Goal: Task Accomplishment & Management: Complete application form

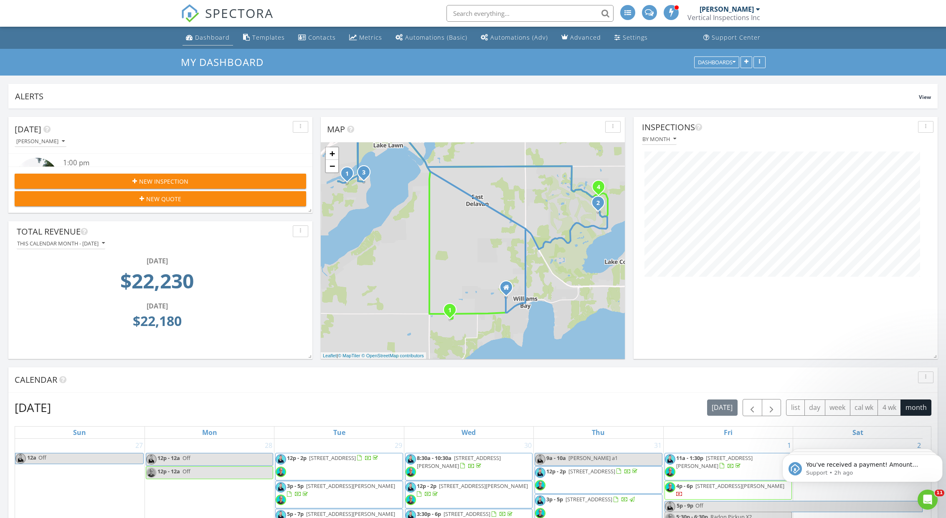
scroll to position [692, 962]
click at [197, 34] on div "Dashboard" at bounding box center [212, 37] width 35 height 8
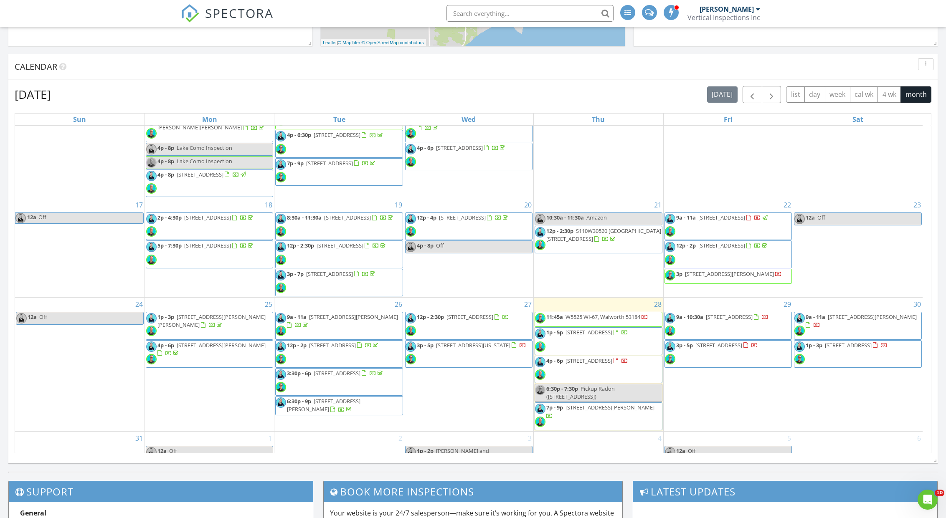
scroll to position [260, 0]
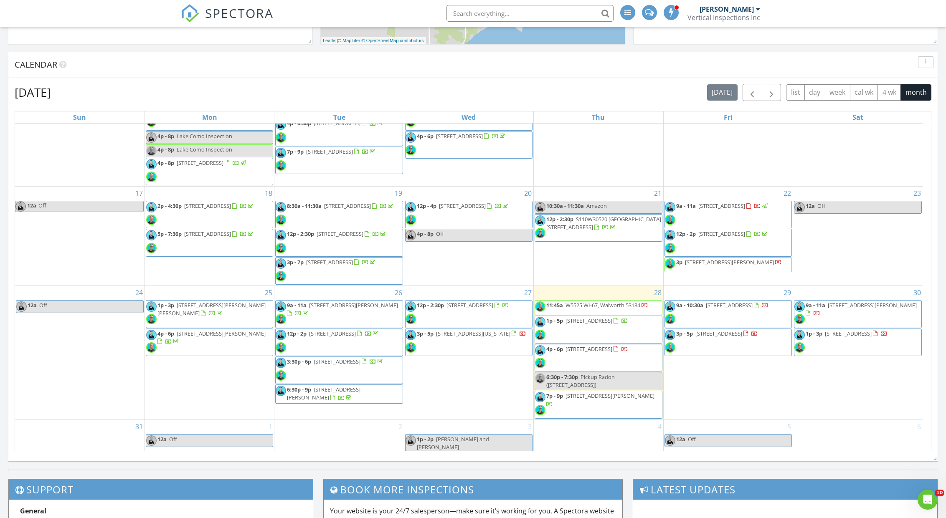
scroll to position [313, 0]
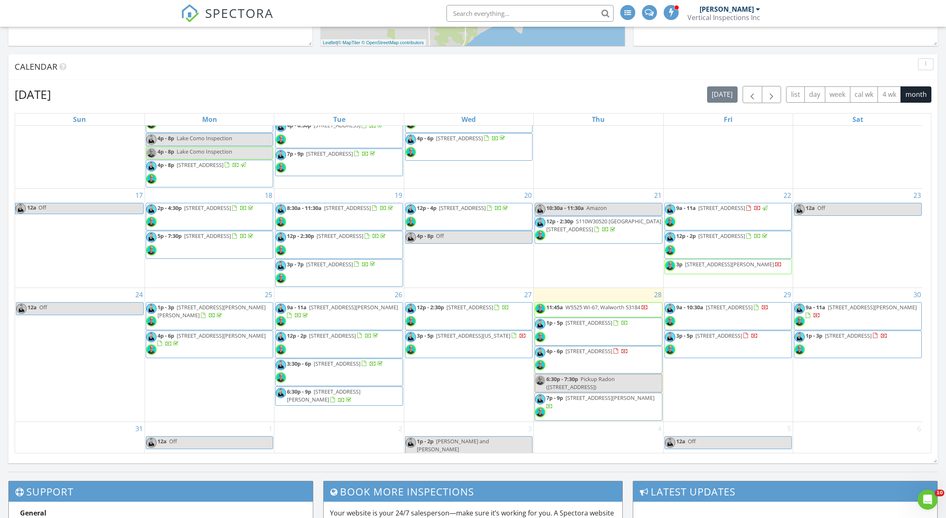
click at [179, 13] on nav "SPECTORA Josh Johnson Vertical Inspections Inc Role: Inspector Change Role Dash…" at bounding box center [473, 13] width 946 height 27
click at [199, 13] on link "SPECTORA" at bounding box center [227, 20] width 93 height 18
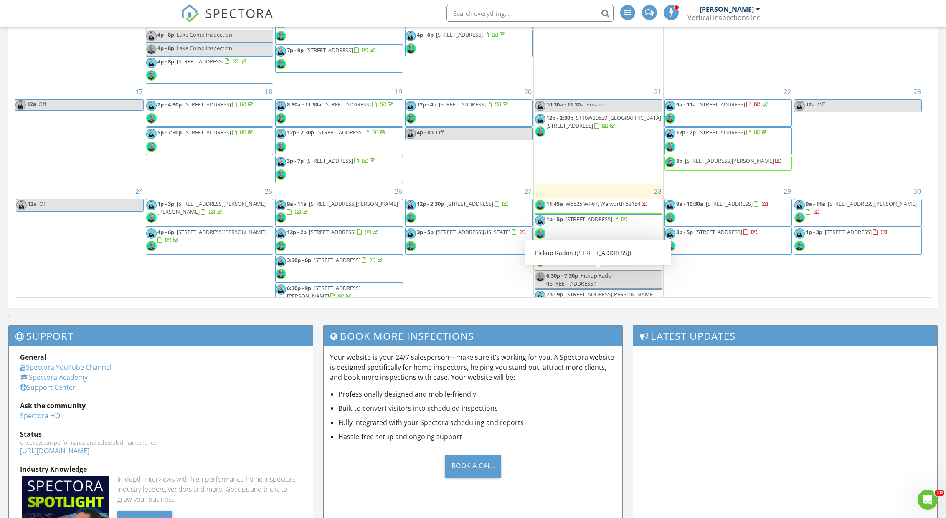
scroll to position [260, 0]
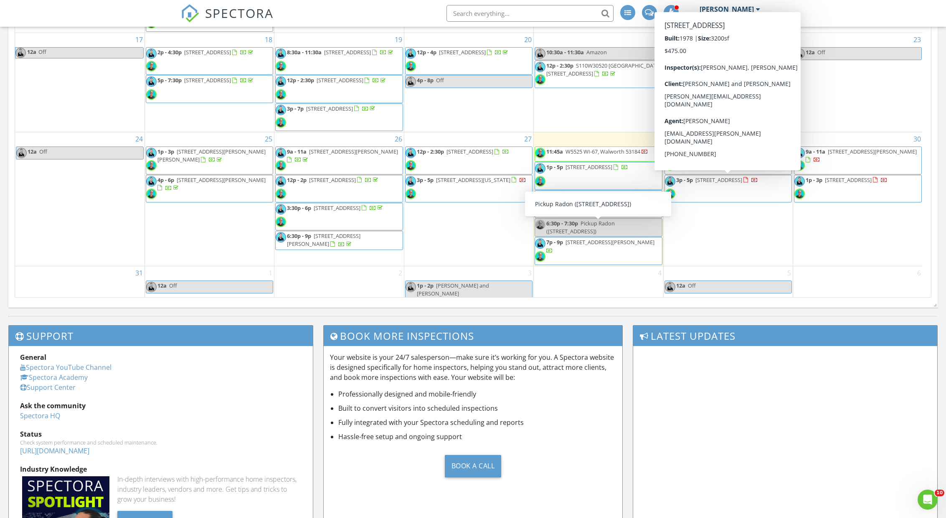
click at [827, 225] on div "30 9a - 11a 1240 Bittel St, Beloit 53511 1p - 3p 417 Storle Ave, Burlington 531…" at bounding box center [857, 199] width 129 height 134
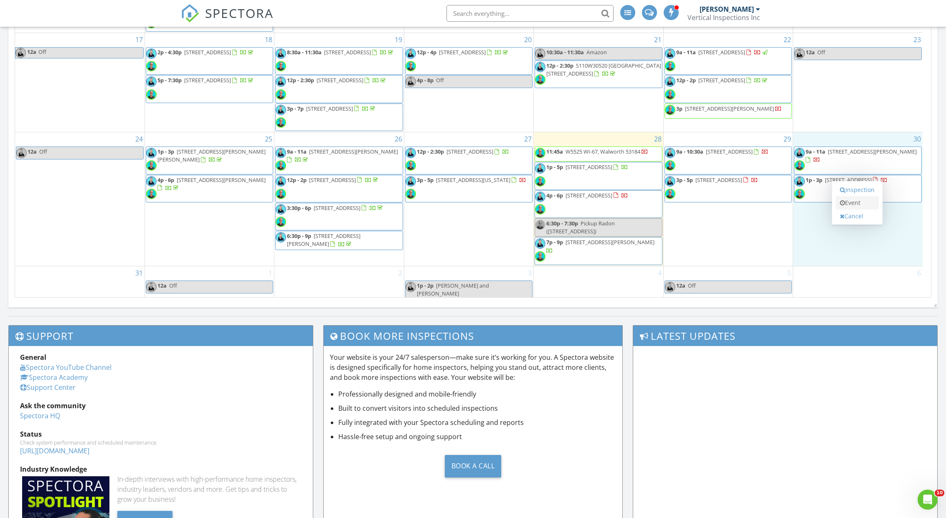
click at [857, 201] on link "Event" at bounding box center [856, 202] width 43 height 13
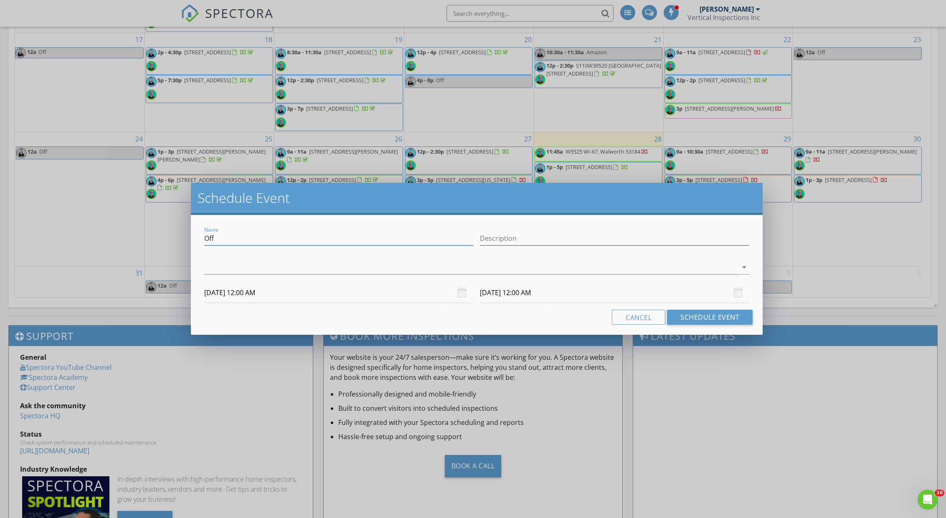
drag, startPoint x: 227, startPoint y: 238, endPoint x: 169, endPoint y: 237, distance: 57.6
click at [169, 237] on div "Schedule Event Name Off Description arrow_drop_down 08/30/2025 12:00 AM 08/31/2…" at bounding box center [473, 259] width 946 height 518
drag, startPoint x: 216, startPoint y: 267, endPoint x: 225, endPoint y: 258, distance: 13.6
type input "Inspection - [GEOGRAPHIC_DATA]"
click at [218, 268] on div at bounding box center [471, 268] width 534 height 14
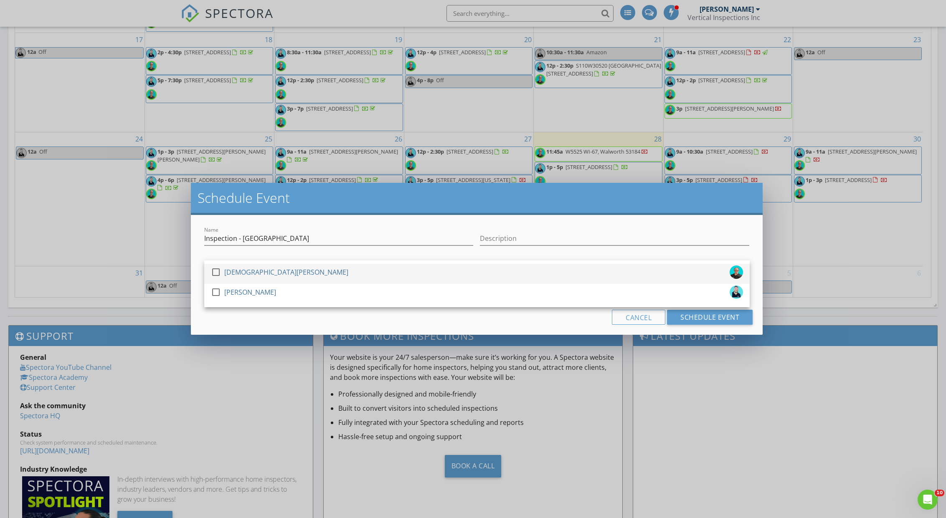
click at [235, 274] on div "[DEMOGRAPHIC_DATA][PERSON_NAME]" at bounding box center [286, 272] width 124 height 13
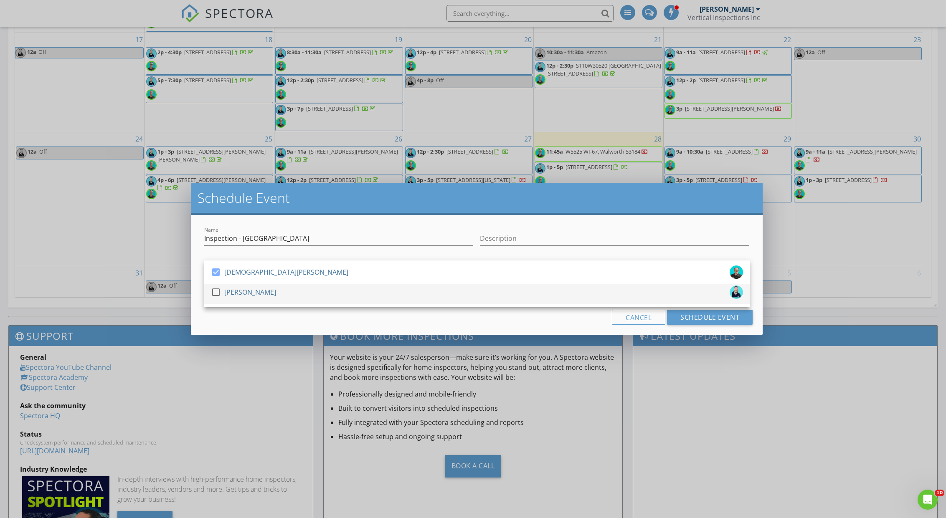
click at [228, 293] on div "[PERSON_NAME]" at bounding box center [250, 292] width 52 height 13
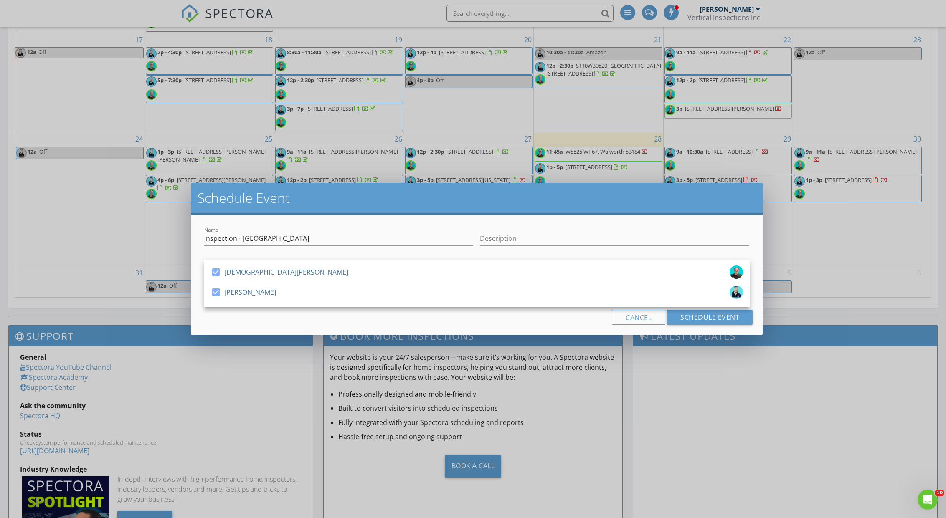
click at [248, 311] on div "Cancel Schedule Event" at bounding box center [477, 317] width 552 height 15
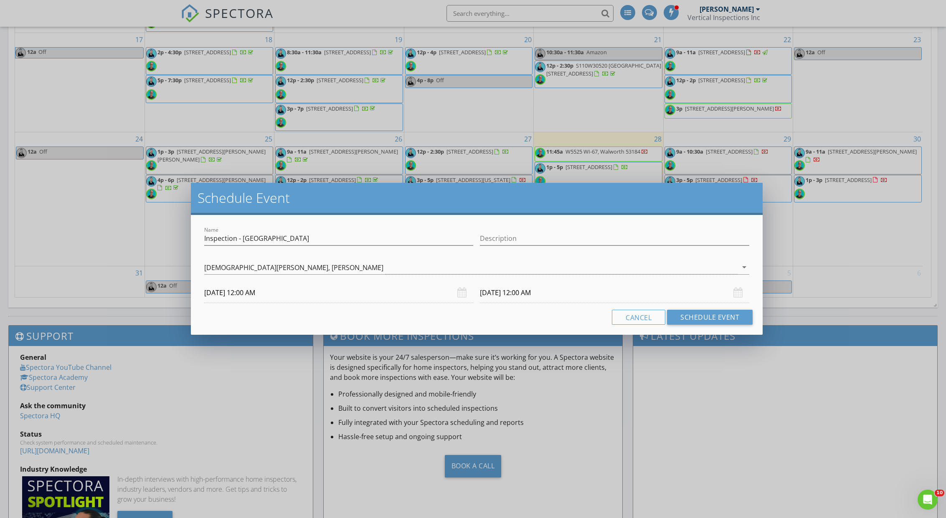
click at [257, 288] on input "08/30/2025 12:00 AM" at bounding box center [338, 293] width 269 height 20
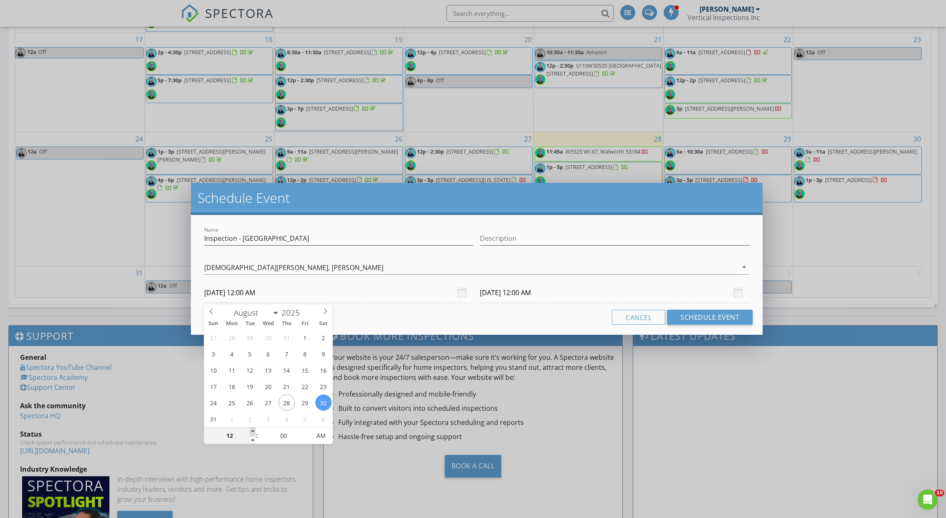
type input "01"
type input "08/30/2025 1:00 AM"
click at [256, 428] on div "01 : 00 AM" at bounding box center [268, 435] width 129 height 17
click at [256, 428] on span ":" at bounding box center [257, 436] width 3 height 17
type input "01"
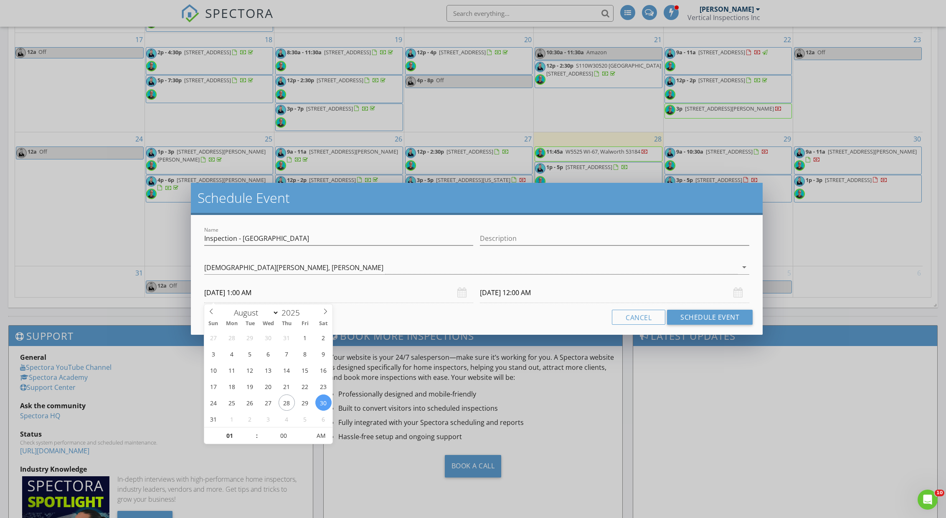
type input "08/31/2025 1:00 AM"
type input "02"
type input "08/30/2025 2:00 AM"
click at [252, 429] on span at bounding box center [253, 432] width 6 height 8
type input "03"
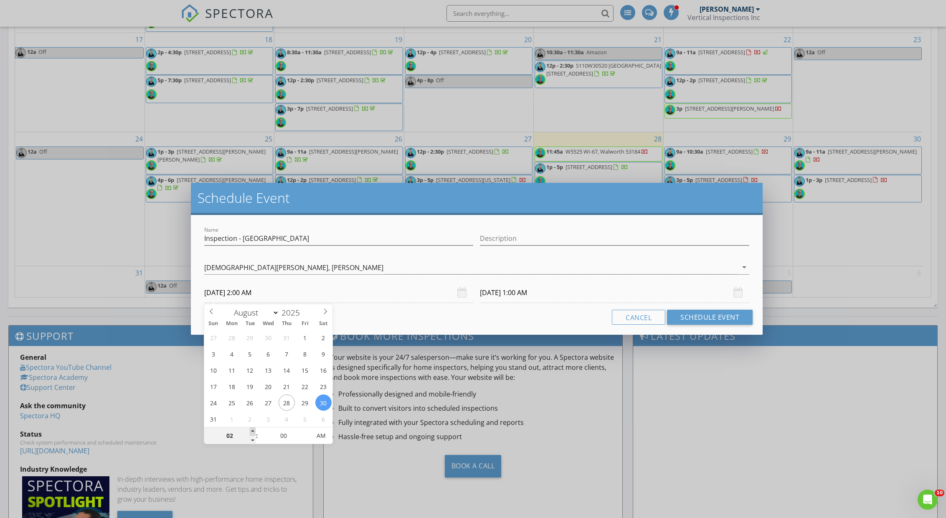
type input "08/30/2025 3:00 AM"
click at [252, 429] on span at bounding box center [253, 432] width 6 height 8
type input "04"
type input "08/30/2025 4:00 AM"
click at [252, 429] on span at bounding box center [253, 432] width 6 height 8
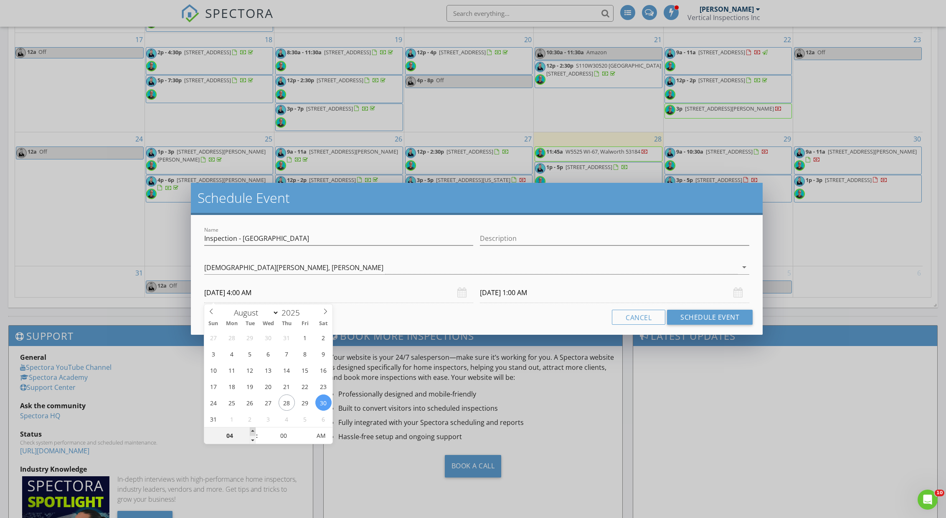
type input "05"
type input "08/30/2025 5:00 AM"
click at [252, 429] on span at bounding box center [253, 432] width 6 height 8
type input "05"
type input "08/31/2025 5:00 AM"
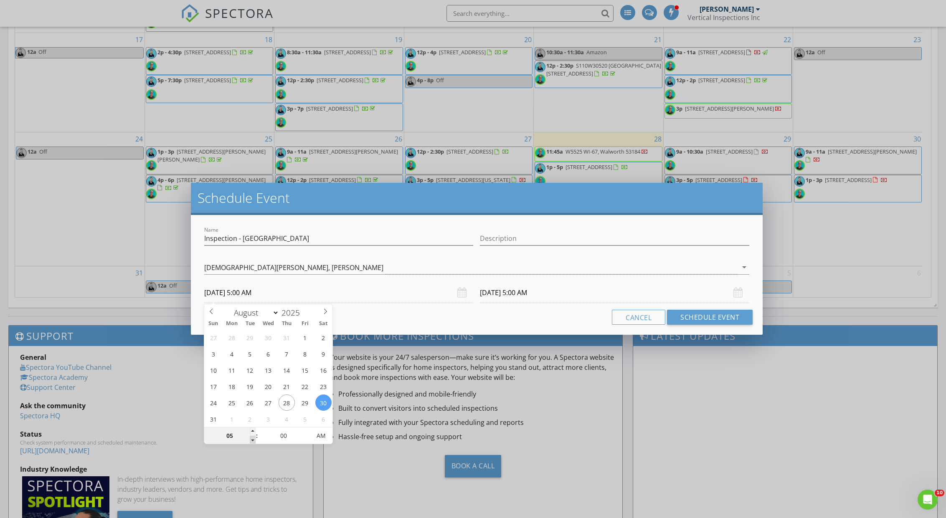
type input "04"
type input "08/30/2025 4:00 AM"
click at [252, 441] on span at bounding box center [253, 440] width 6 height 8
type input "04"
type input "08/31/2025 4:00 AM"
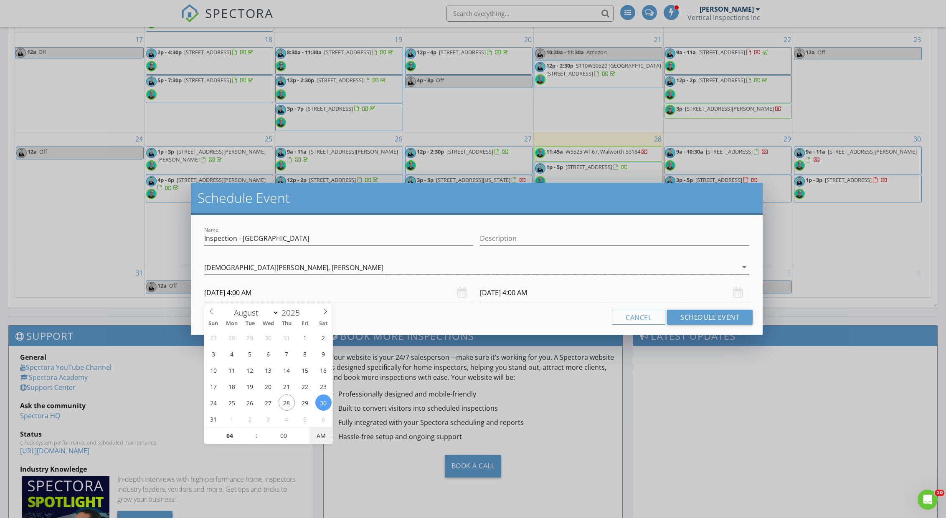
type input "[DATE] 4:00 PM"
click at [324, 433] on span "AM" at bounding box center [320, 436] width 23 height 17
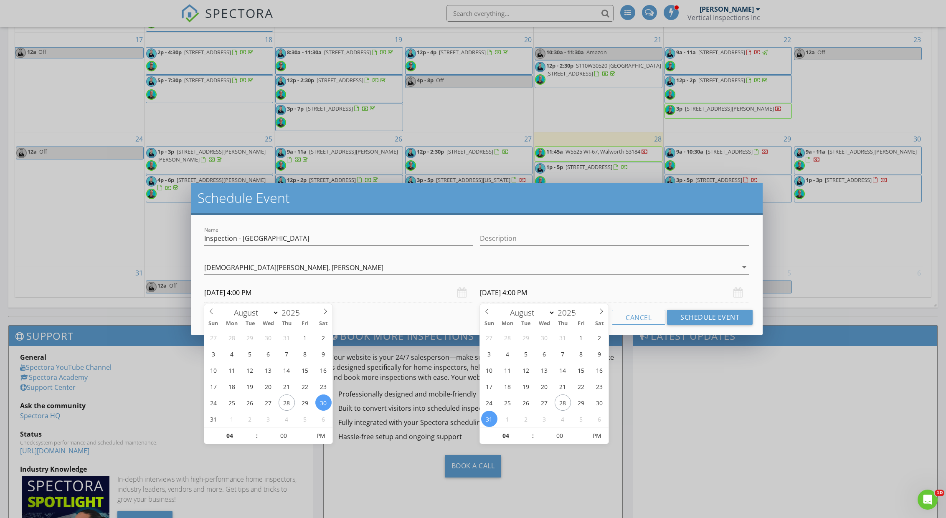
click at [534, 296] on input "08/31/2025 4:00 PM" at bounding box center [614, 293] width 269 height 20
type input "[DATE] 4:00 PM"
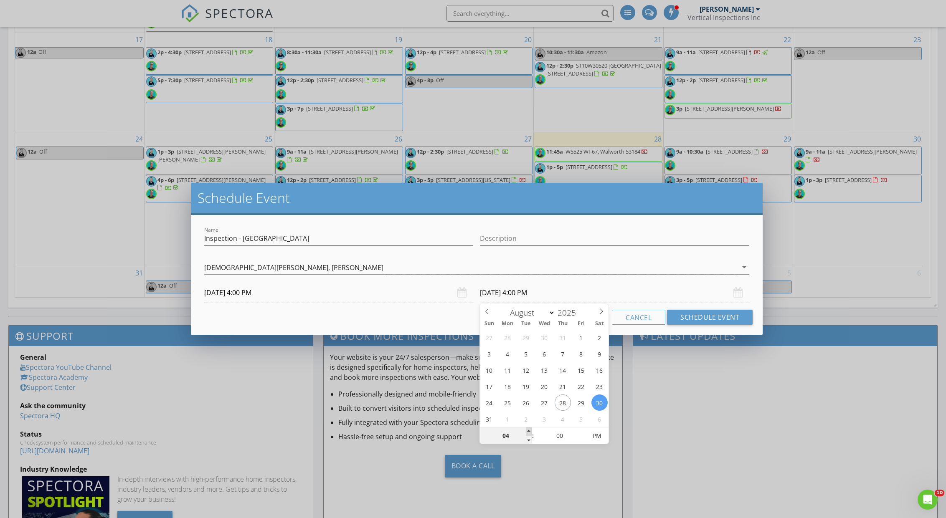
type input "05"
type input "08/30/2025 5:00 PM"
click at [531, 430] on span at bounding box center [529, 432] width 6 height 8
type input "06"
type input "[DATE] 6:00 PM"
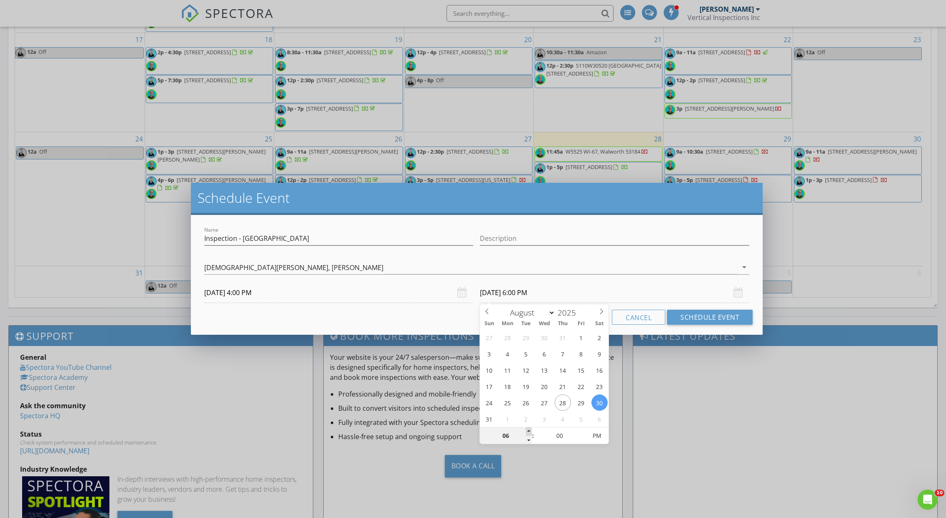
click at [531, 430] on span at bounding box center [529, 432] width 6 height 8
click at [708, 316] on button "Schedule Event" at bounding box center [710, 317] width 86 height 15
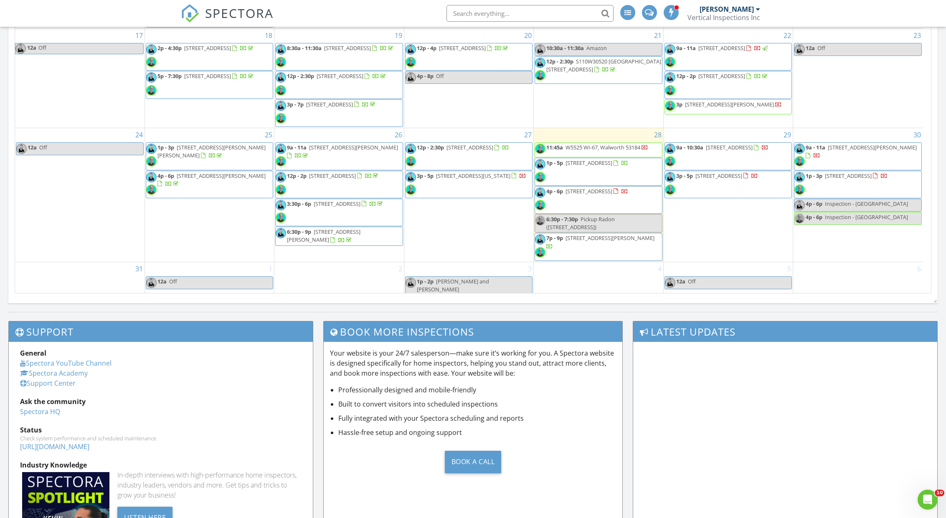
scroll to position [469, 0]
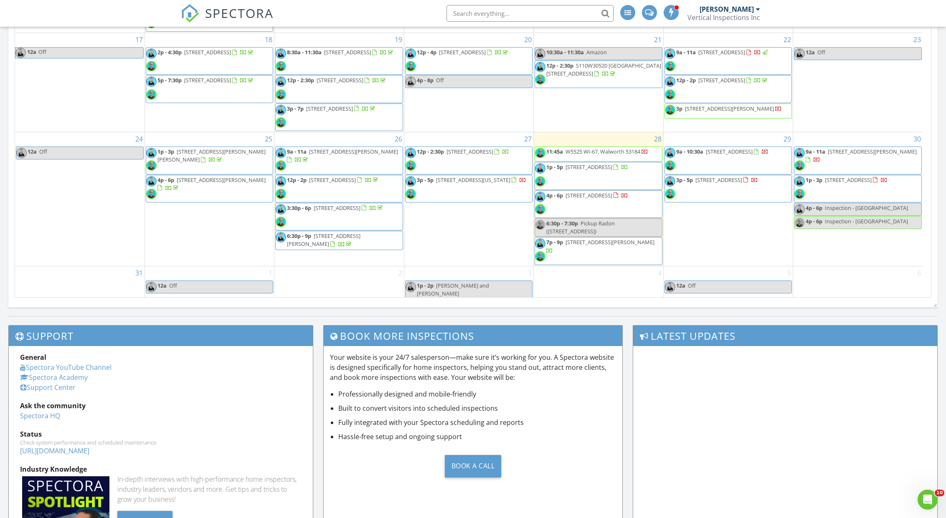
click at [850, 261] on div "30 9a - 11a 1240 Bittel St, Beloit 53511 1p - 3p 417 Storle Ave, Burlington 531…" at bounding box center [857, 199] width 129 height 134
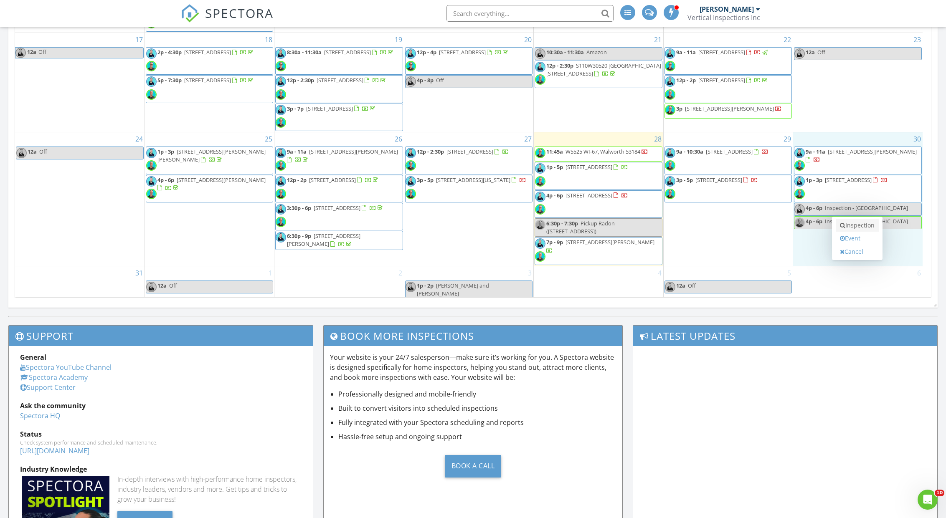
click at [851, 225] on link "Inspection" at bounding box center [856, 225] width 43 height 13
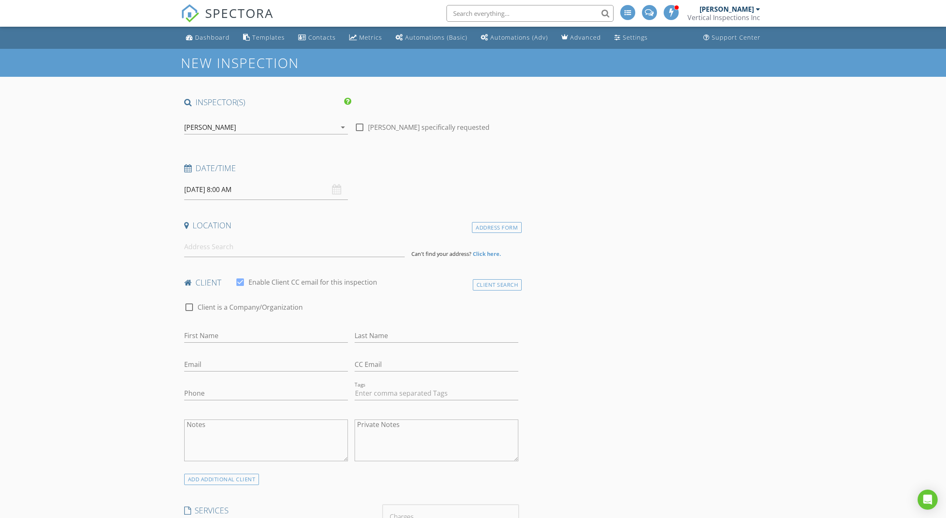
click at [263, 121] on div "[PERSON_NAME]" at bounding box center [260, 127] width 152 height 13
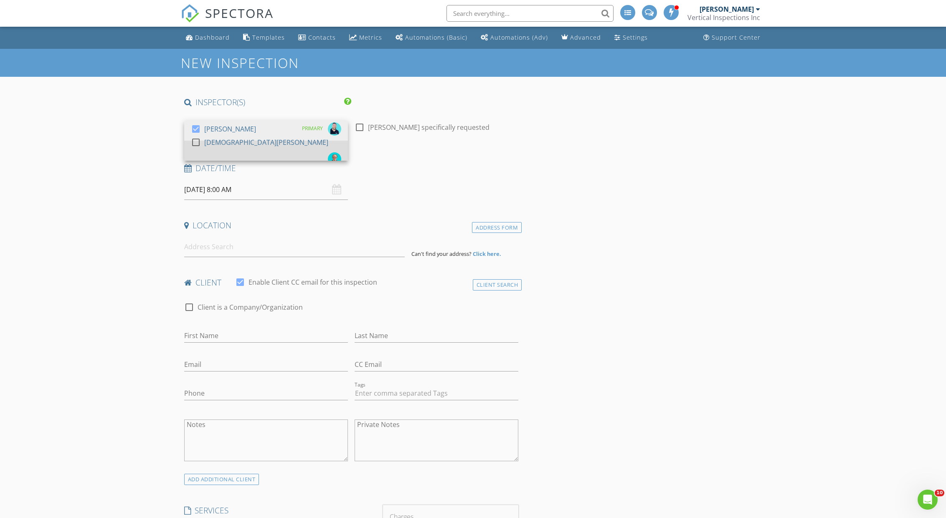
click at [250, 149] on div "[DEMOGRAPHIC_DATA][PERSON_NAME]" at bounding box center [266, 142] width 124 height 13
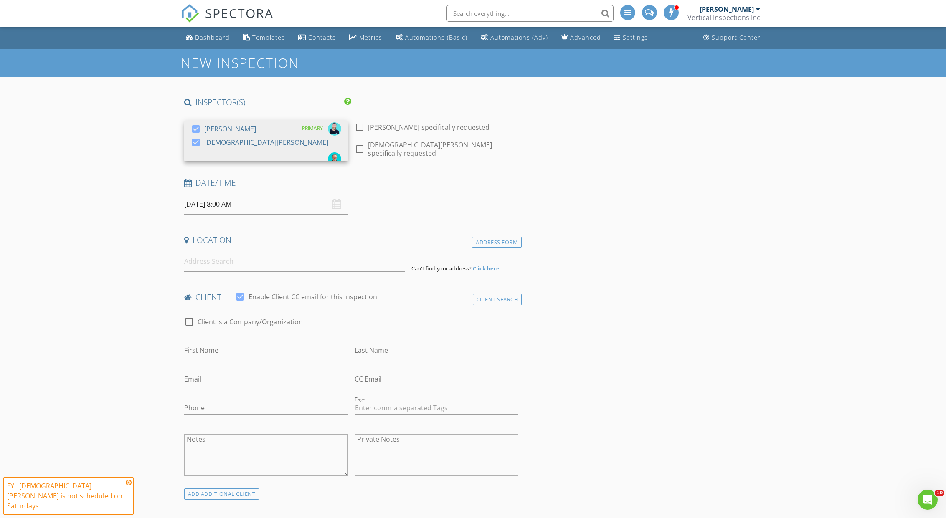
type input "09"
type input "08/30/2025 9:00 AM"
click at [234, 337] on span at bounding box center [233, 336] width 6 height 8
type input "10"
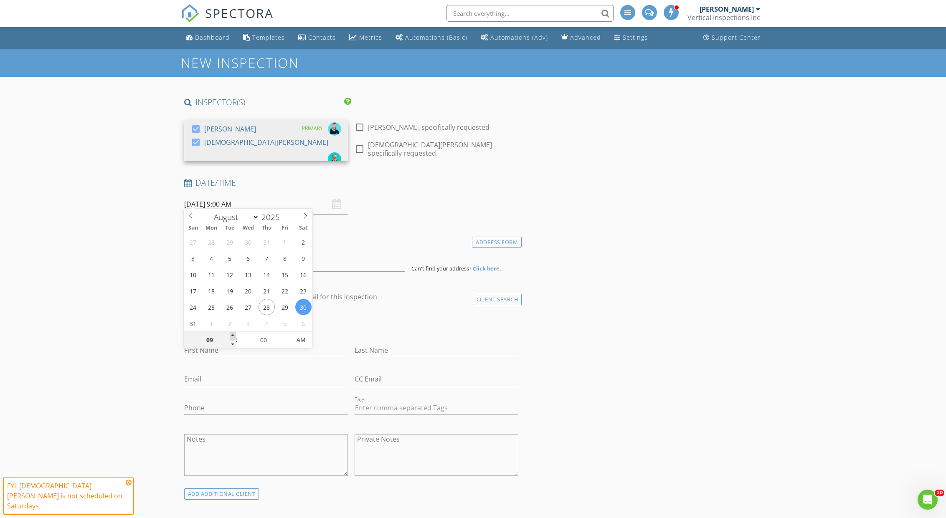
type input "08/30/2025 10:00 AM"
click at [234, 337] on span at bounding box center [233, 336] width 6 height 8
type input "11"
type input "08/30/2025 11:00 AM"
click at [234, 337] on span at bounding box center [233, 336] width 6 height 8
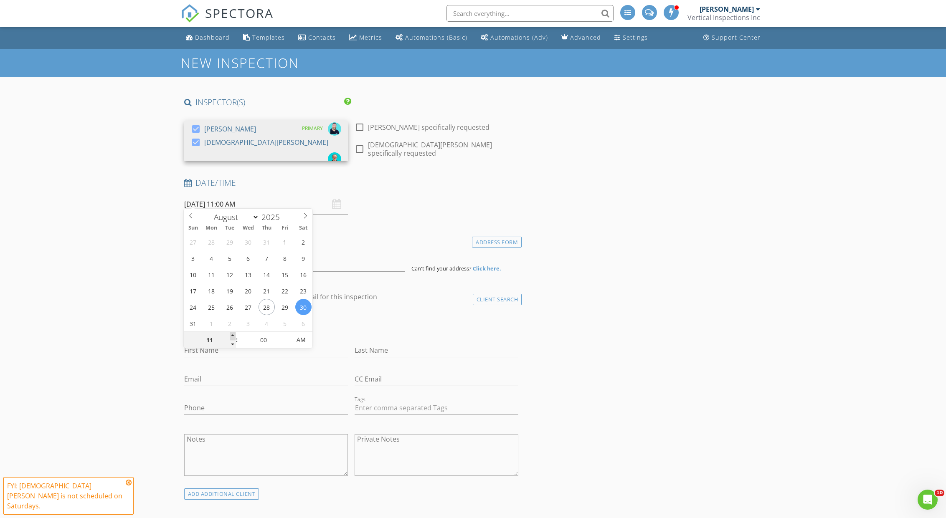
type input "12"
type input "08/30/2025 12:00 PM"
click at [234, 337] on span at bounding box center [233, 336] width 6 height 8
type input "01"
type input "08/30/2025 1:00 PM"
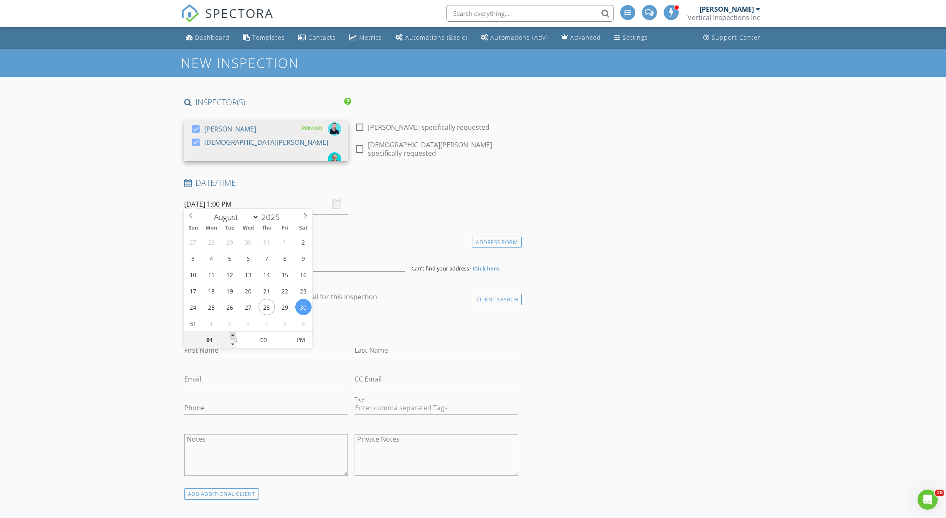
click at [234, 337] on span at bounding box center [233, 336] width 6 height 8
type input "02"
type input "08/30/2025 2:00 PM"
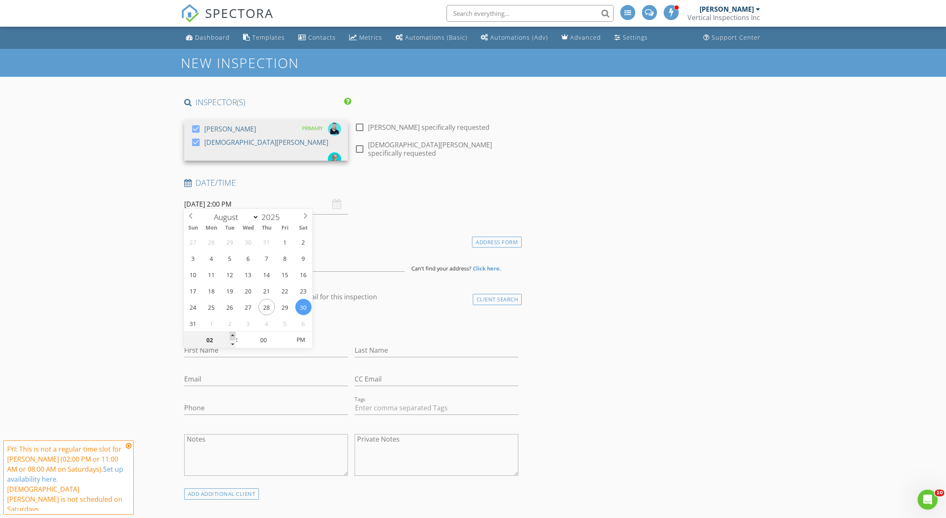
click at [234, 337] on span at bounding box center [233, 336] width 6 height 8
type input "03"
type input "08/30/2025 3:00 PM"
click at [234, 337] on span at bounding box center [233, 336] width 6 height 8
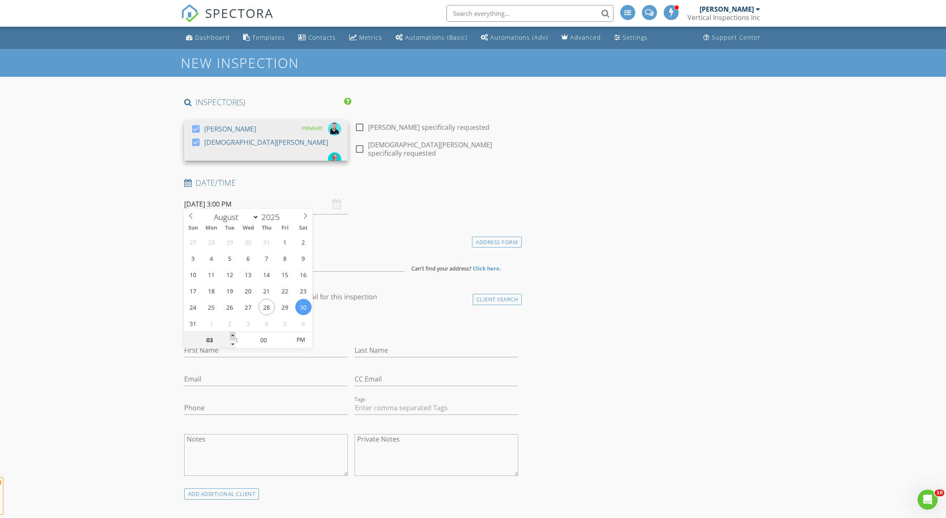
type input "04"
type input "[DATE] 4:00 PM"
click at [234, 337] on span at bounding box center [233, 336] width 6 height 8
drag, startPoint x: 109, startPoint y: 270, endPoint x: 199, endPoint y: 257, distance: 90.7
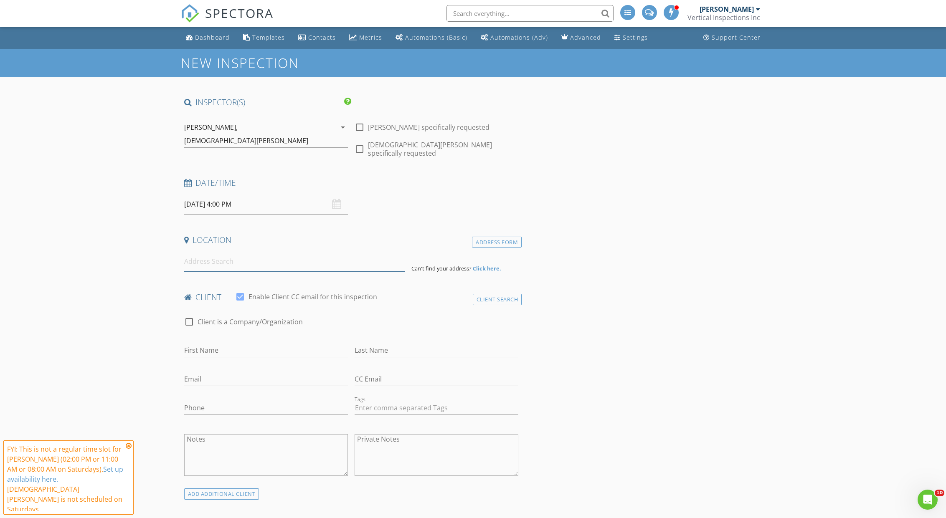
click at [213, 257] on input at bounding box center [294, 261] width 220 height 20
type input "3608 27th Street, Kenosha, WI, USA"
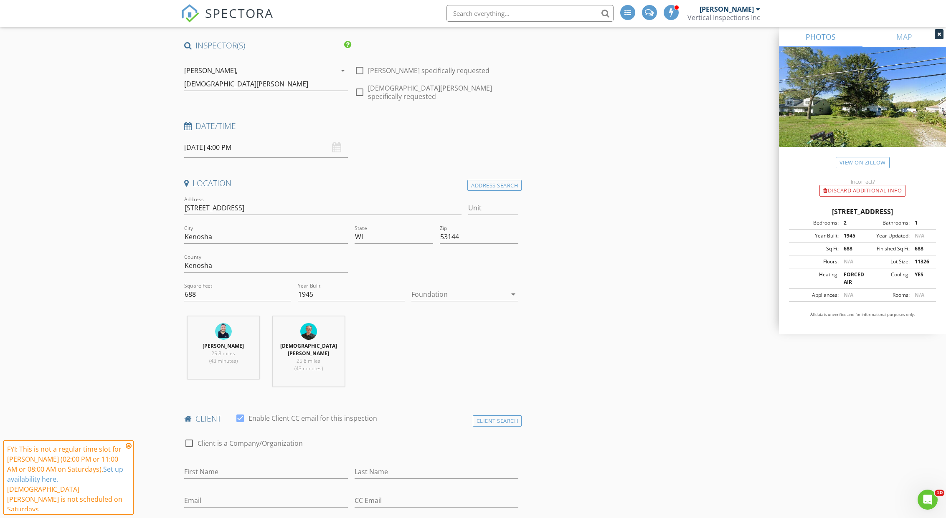
scroll to position [209, 0]
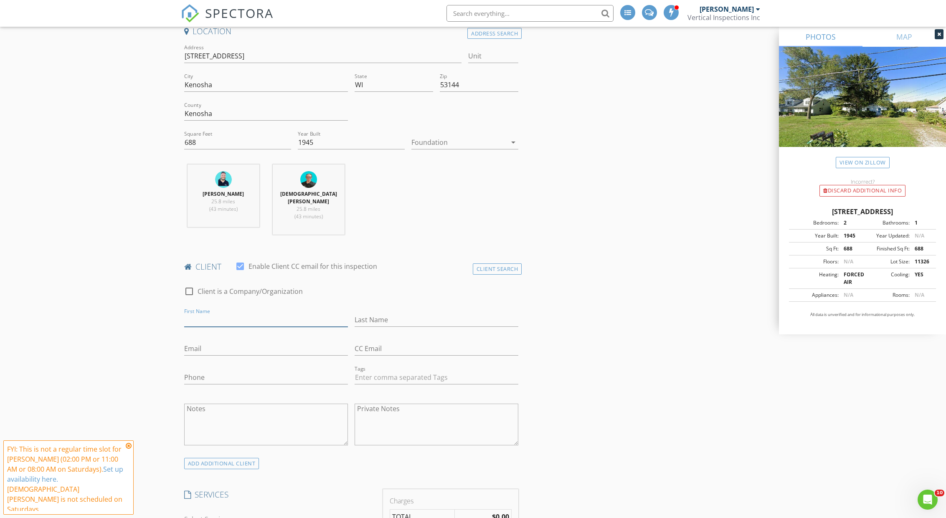
click at [226, 313] on input "First Name" at bounding box center [266, 320] width 164 height 14
type input "Cody"
type input "Wozniak"
type input "[EMAIL_ADDRESS][DOMAIN_NAME]"
type input "[PHONE_NUMBER]"
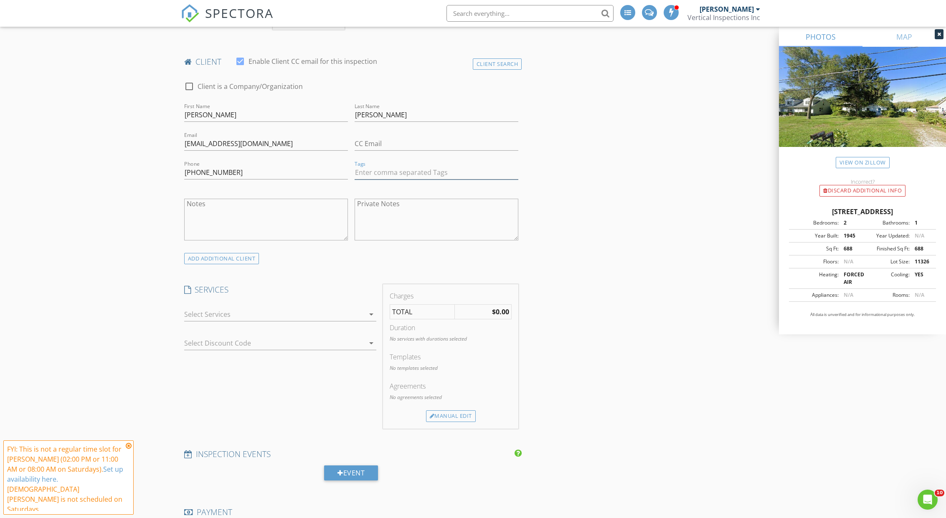
scroll to position [418, 0]
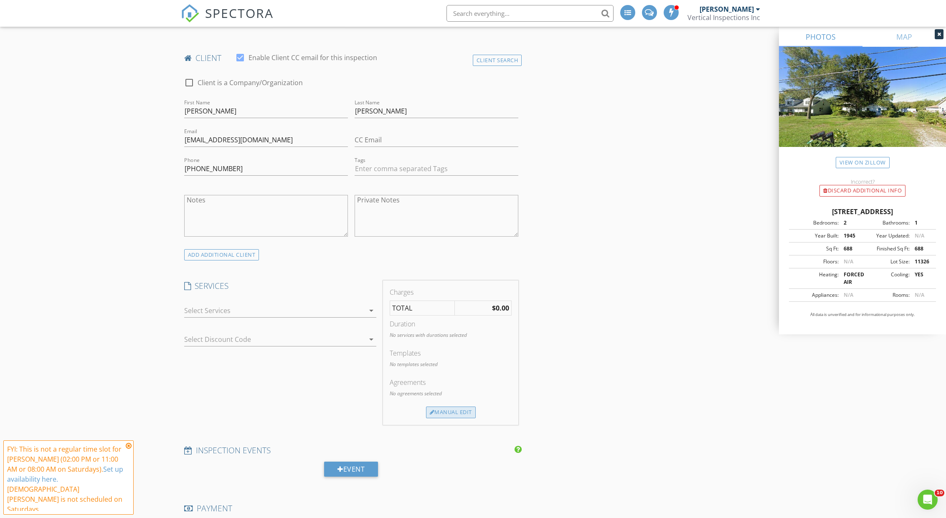
click at [428, 407] on div "Manual Edit" at bounding box center [451, 413] width 50 height 12
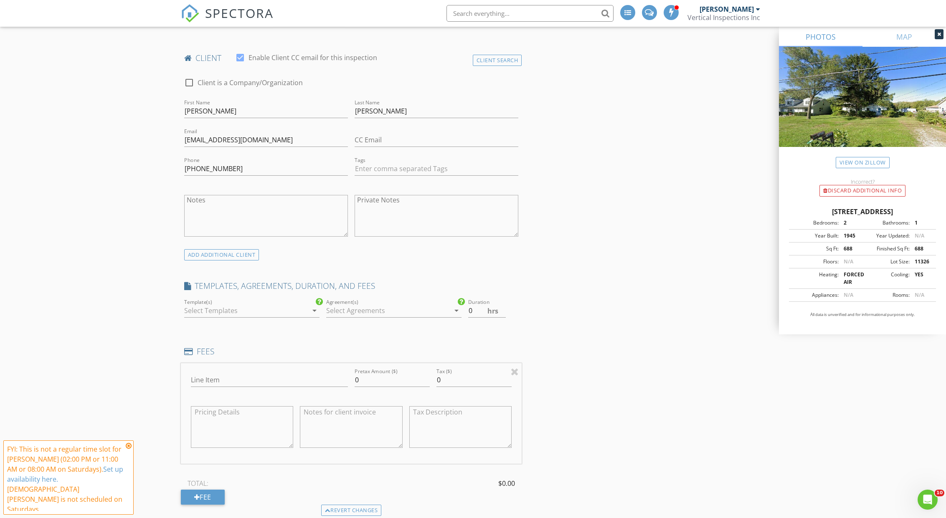
click at [224, 321] on div at bounding box center [251, 323] width 135 height 5
click at [214, 304] on div at bounding box center [246, 310] width 124 height 13
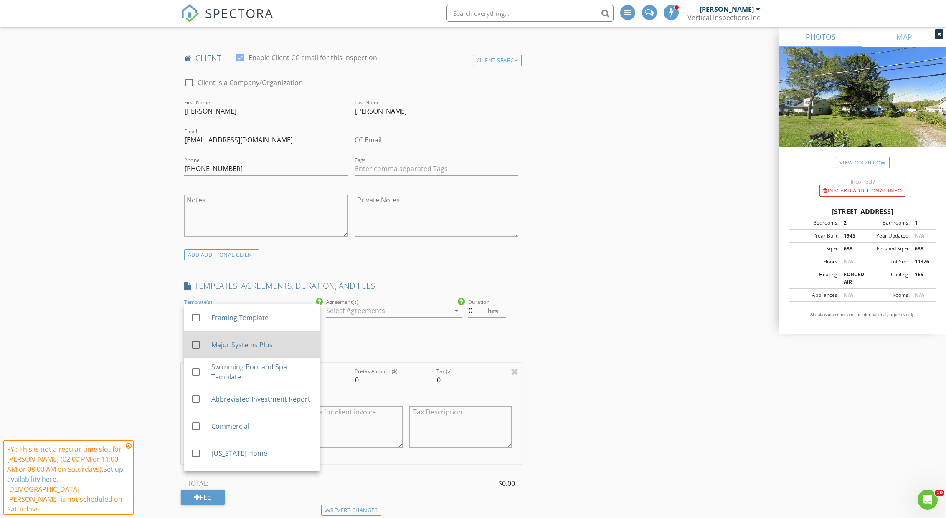
scroll to position [131, 0]
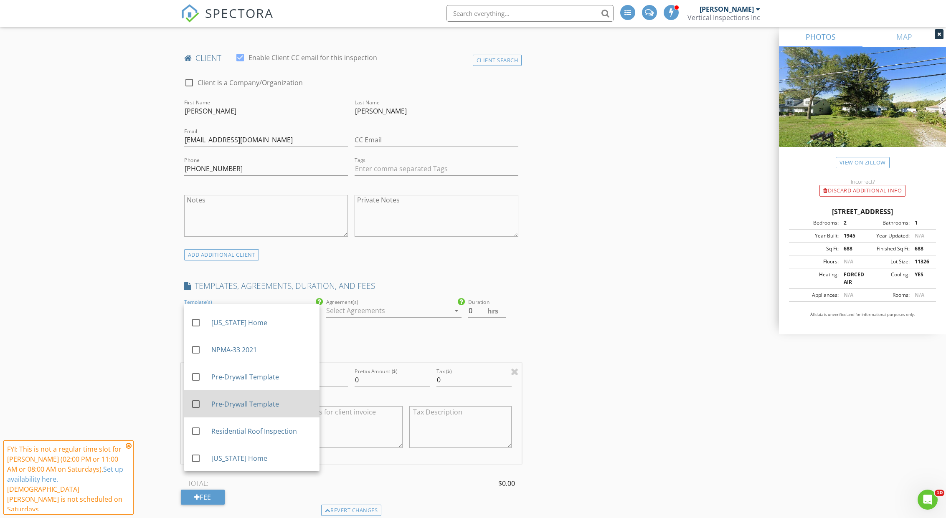
drag, startPoint x: 223, startPoint y: 437, endPoint x: 287, endPoint y: 394, distance: 77.6
click at [223, 448] on div "check_box_outline_blank Wisconsin Home" at bounding box center [252, 458] width 122 height 20
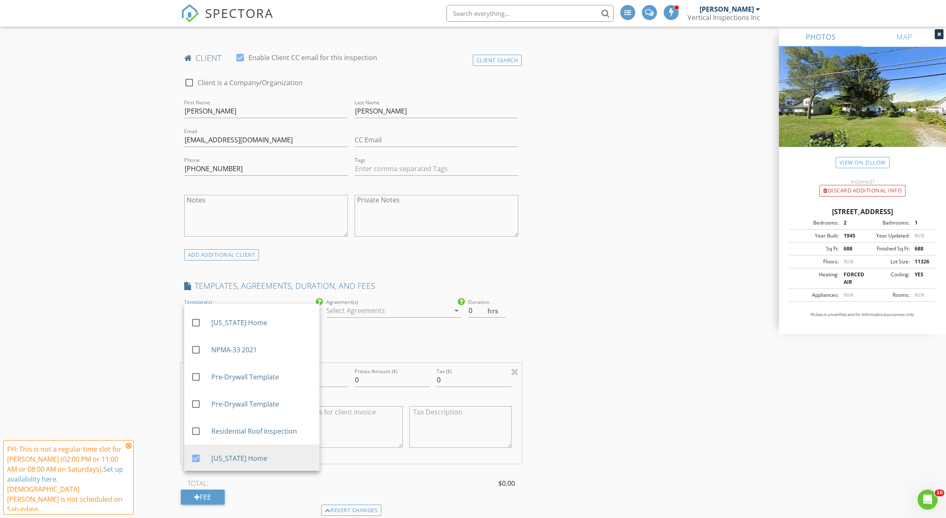
click at [345, 299] on div "Agreement(s) arrow_drop_down" at bounding box center [393, 312] width 135 height 27
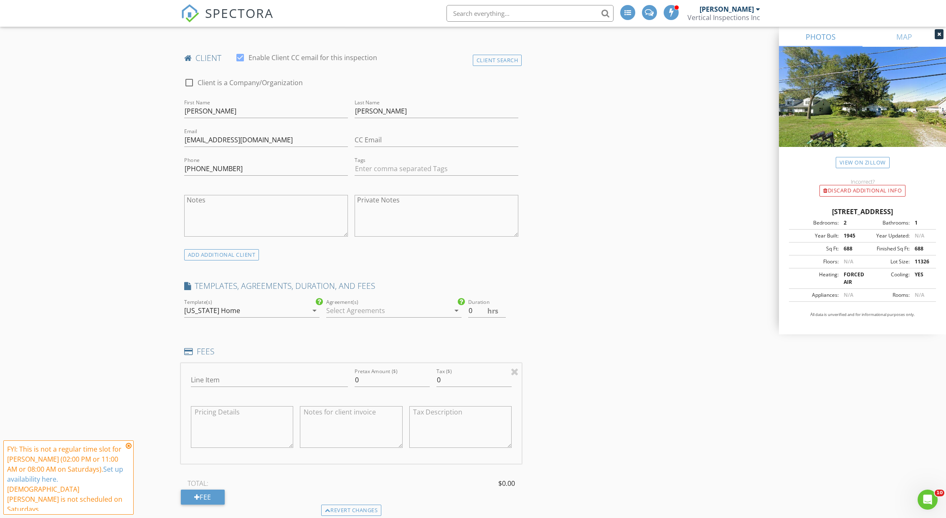
click at [374, 304] on div at bounding box center [388, 310] width 124 height 13
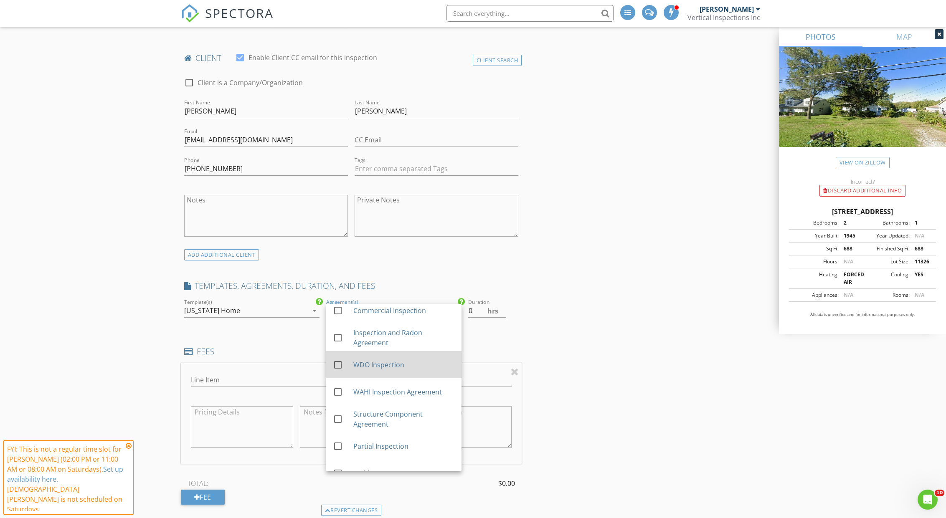
scroll to position [104, 0]
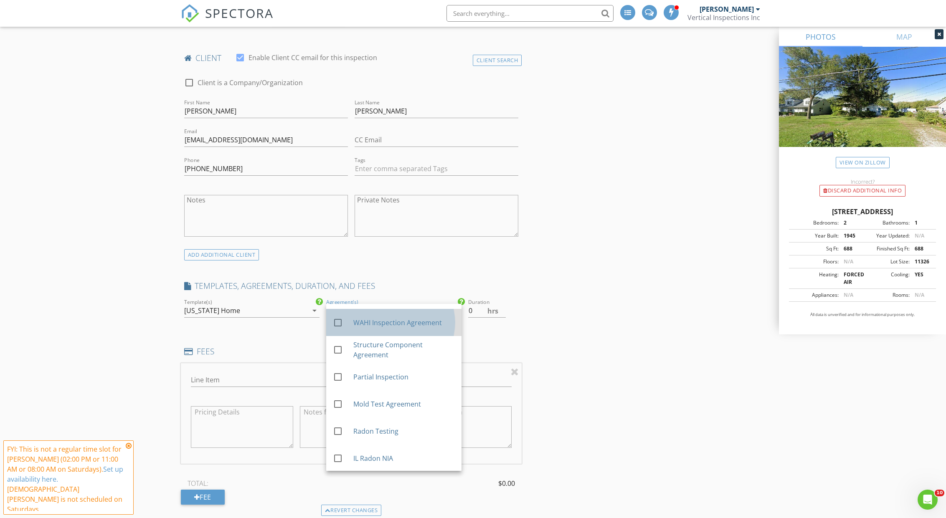
click at [367, 318] on div "WAHI Inspection Agreement" at bounding box center [403, 323] width 101 height 10
click at [506, 304] on input "0.5" at bounding box center [487, 311] width 38 height 14
click at [506, 304] on input "1" at bounding box center [487, 311] width 38 height 14
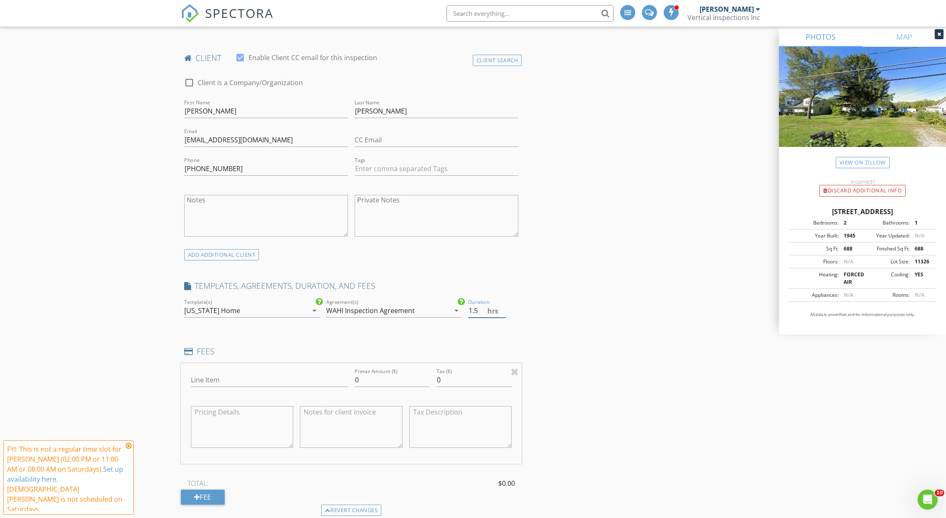
click at [504, 304] on input "1.5" at bounding box center [487, 311] width 38 height 14
type input "2"
click at [504, 304] on input "2" at bounding box center [487, 311] width 38 height 14
click at [217, 373] on input "Line Item" at bounding box center [269, 380] width 157 height 14
type input "Home Inspection"
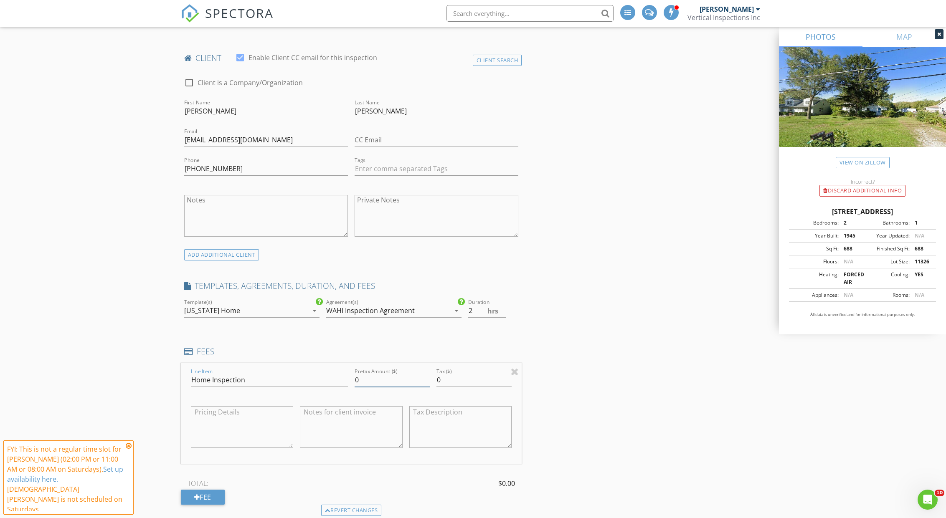
drag, startPoint x: 380, startPoint y: 364, endPoint x: 339, endPoint y: 366, distance: 41.0
click at [339, 366] on div "Line Item Home Inspection Pretax Amount ($) 0 Tax ($) 0" at bounding box center [351, 413] width 341 height 101
type input "445"
click at [218, 490] on div "Fee" at bounding box center [203, 497] width 44 height 15
drag, startPoint x: 218, startPoint y: 488, endPoint x: 222, endPoint y: 471, distance: 17.1
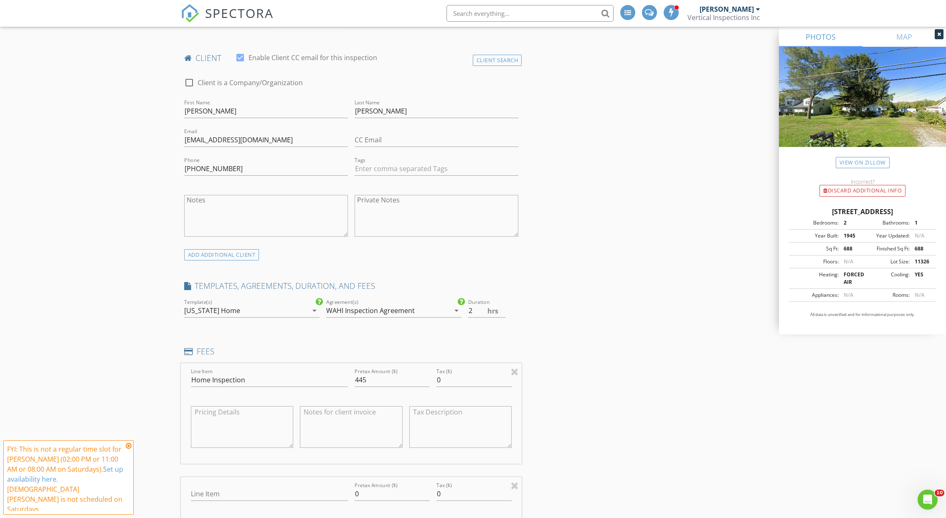
click at [222, 481] on div "Line Item" at bounding box center [269, 495] width 164 height 29
drag, startPoint x: 222, startPoint y: 475, endPoint x: 226, endPoint y: 477, distance: 4.9
click at [222, 487] on input "Line Item" at bounding box center [269, 494] width 157 height 14
type input "Radon Test"
type input "175"
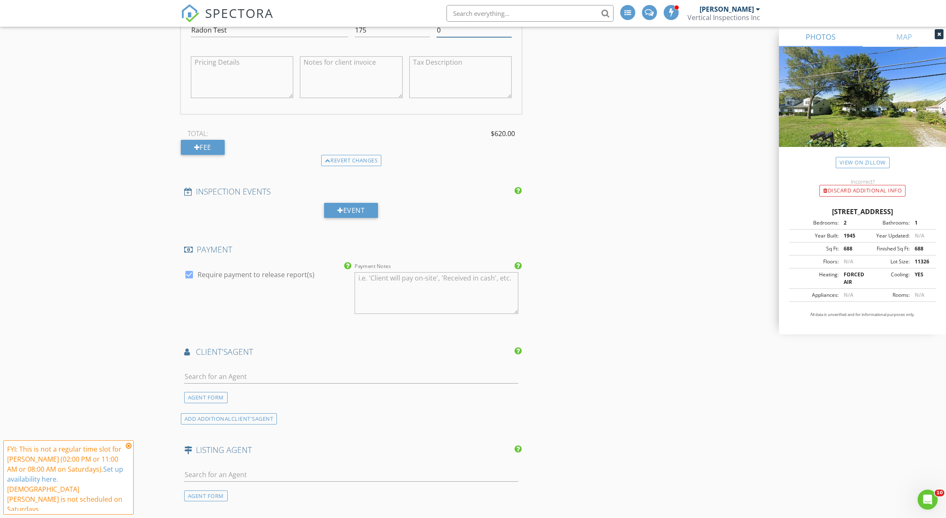
scroll to position [887, 0]
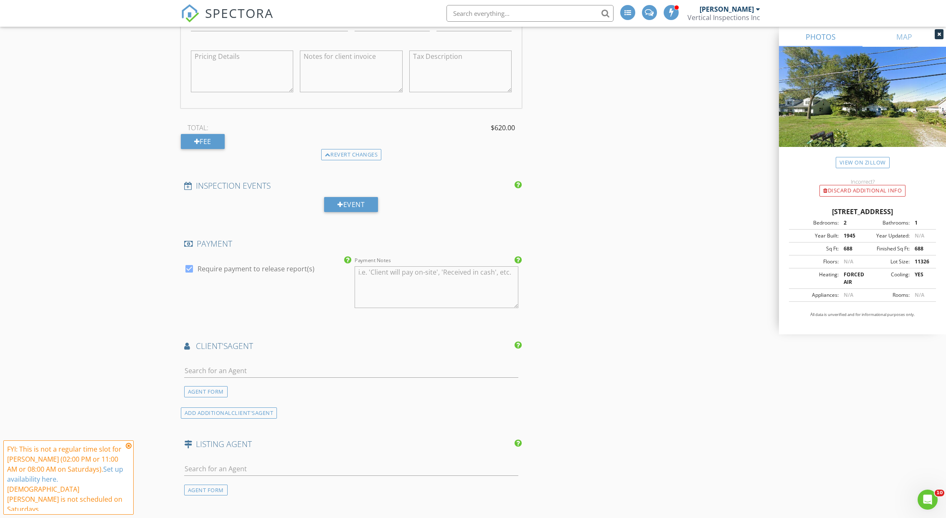
click at [231, 364] on div at bounding box center [351, 375] width 334 height 22
click at [208, 386] on div "AGENT FORM" at bounding box center [205, 391] width 43 height 11
click at [223, 364] on input "First Name" at bounding box center [266, 371] width 164 height 14
type input "Tina"
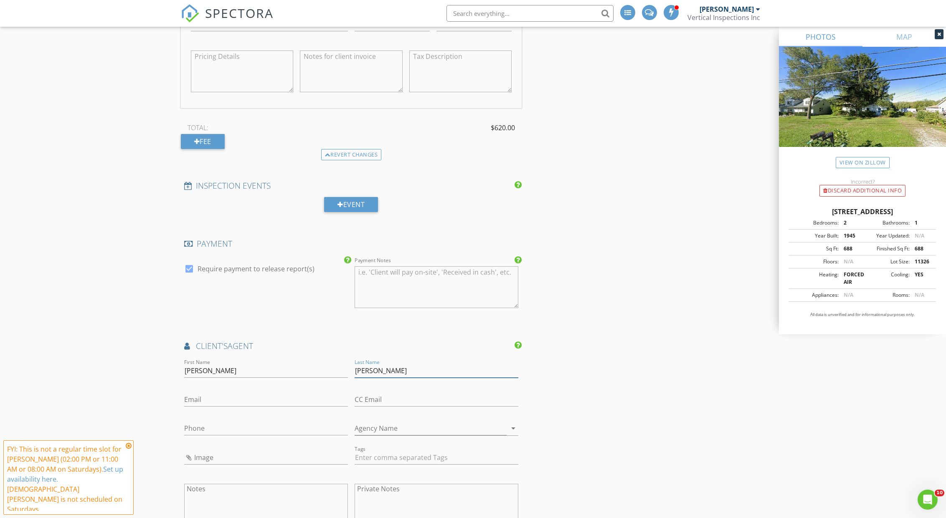
type input "Caldwell"
type input "[EMAIL_ADDRESS][DOMAIN_NAME]"
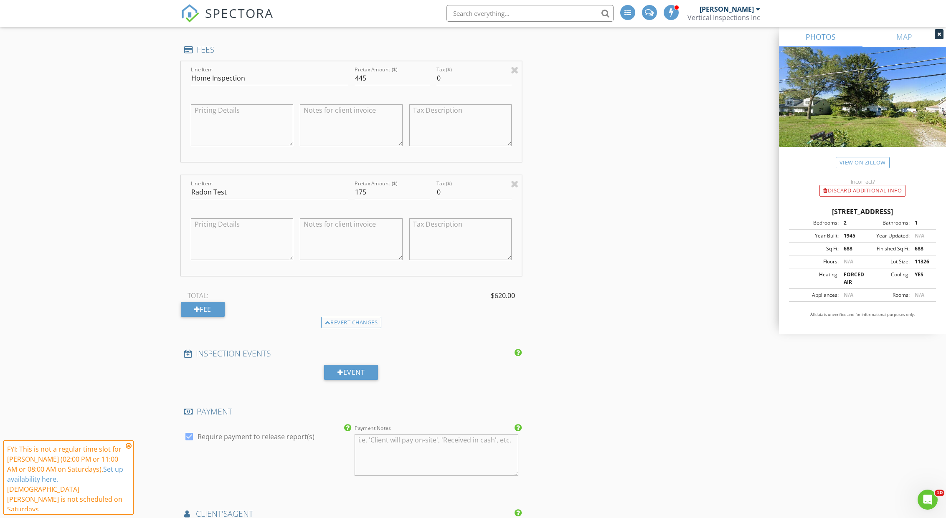
scroll to position [713, 0]
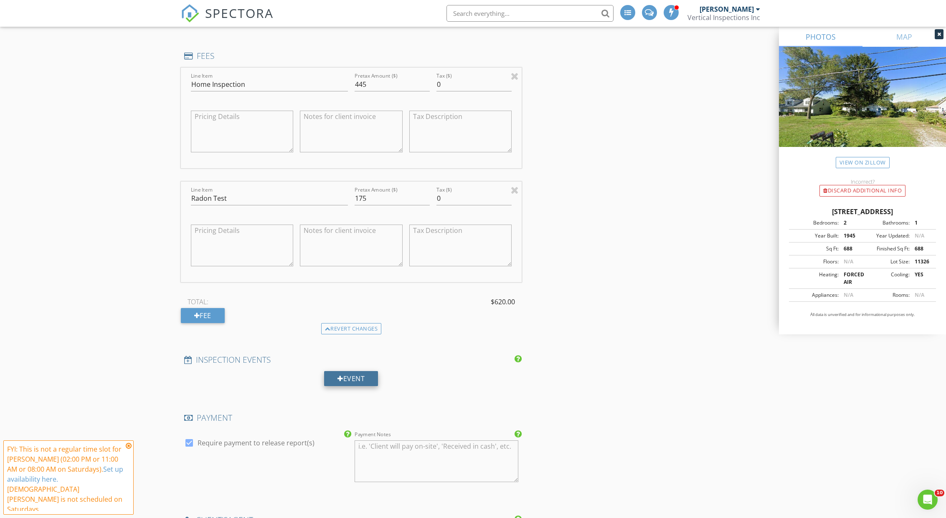
click at [327, 371] on div "Event" at bounding box center [351, 378] width 54 height 15
select select "7"
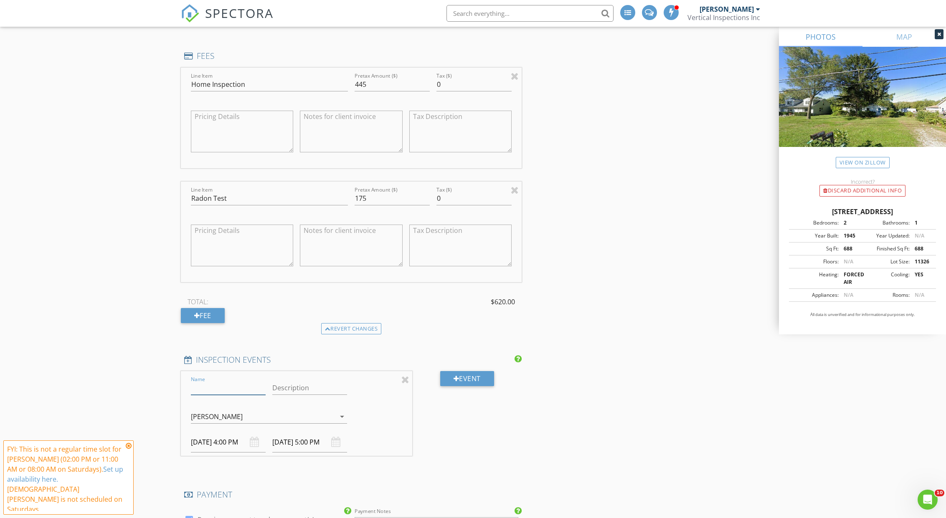
click at [218, 381] on input "Name" at bounding box center [228, 388] width 75 height 14
type input "Pickup Radon"
click at [255, 410] on div "[PERSON_NAME]" at bounding box center [263, 416] width 144 height 13
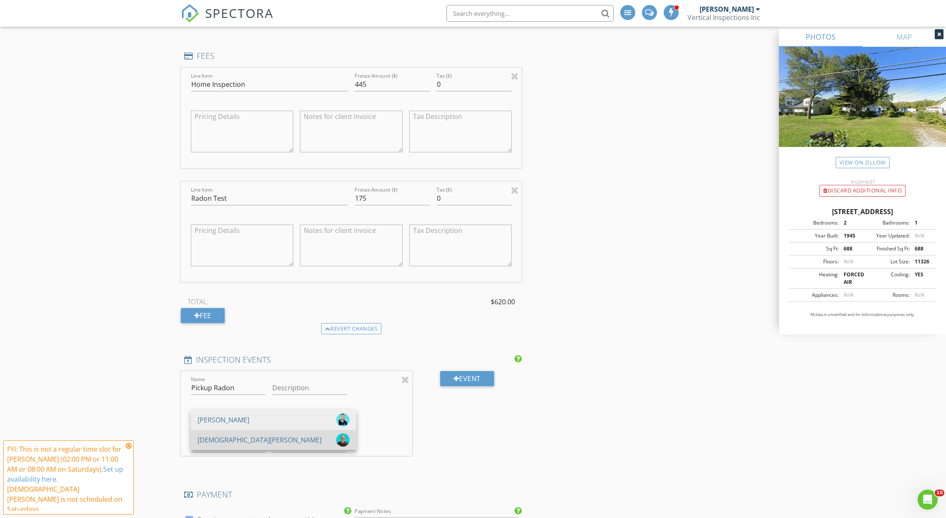
click at [241, 433] on div "[DEMOGRAPHIC_DATA][PERSON_NAME]" at bounding box center [259, 439] width 124 height 13
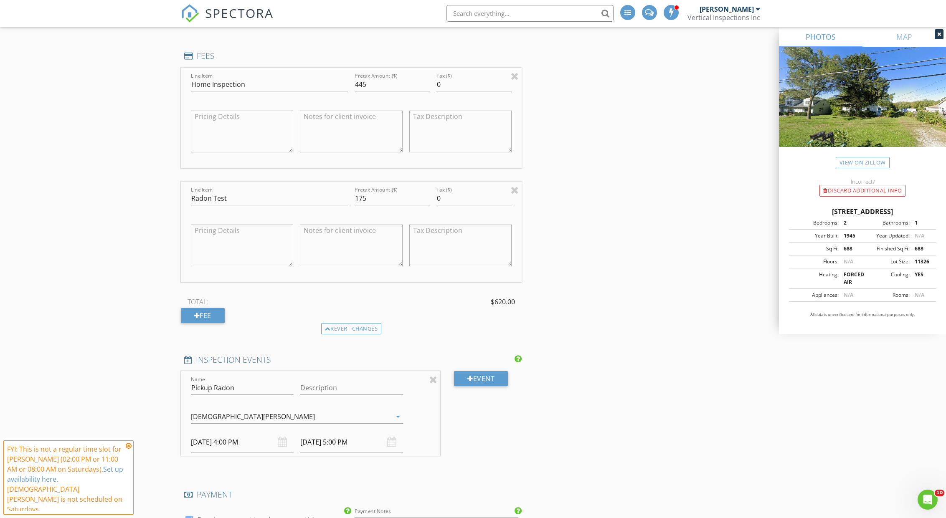
click at [228, 433] on input "[DATE] 4:00 PM" at bounding box center [242, 442] width 103 height 20
select select "8"
type input "09/01/2025 4:00 PM"
type input "09/01/2025 5:00 PM"
type input "05"
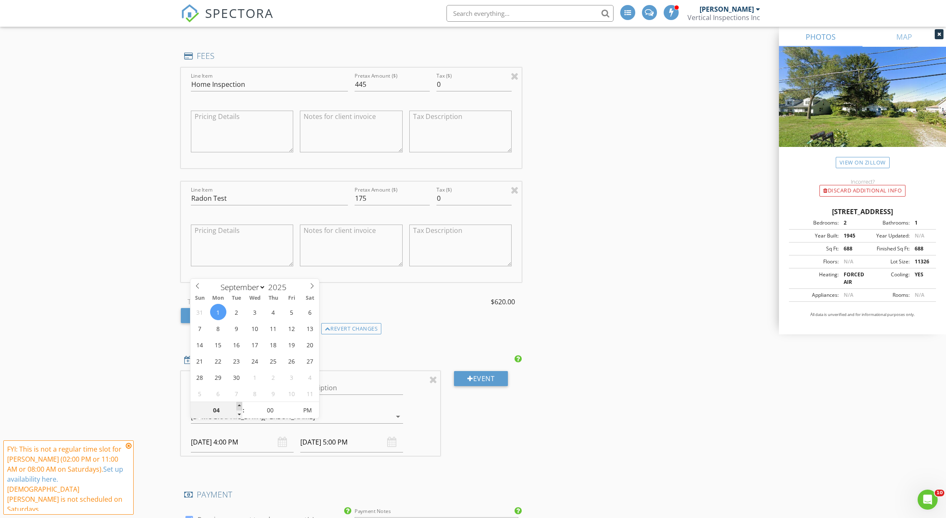
type input "09/01/2025 5:00 PM"
click at [238, 403] on span at bounding box center [239, 406] width 6 height 8
type input "09/01/2025 6:00 PM"
click at [129, 368] on div "New Inspection INSPECTOR(S) check_box Josh Johnson PRIMARY check_box Christian …" at bounding box center [473, 337] width 946 height 2003
click at [258, 432] on div "09/01/2025 5:00 PM" at bounding box center [242, 442] width 103 height 20
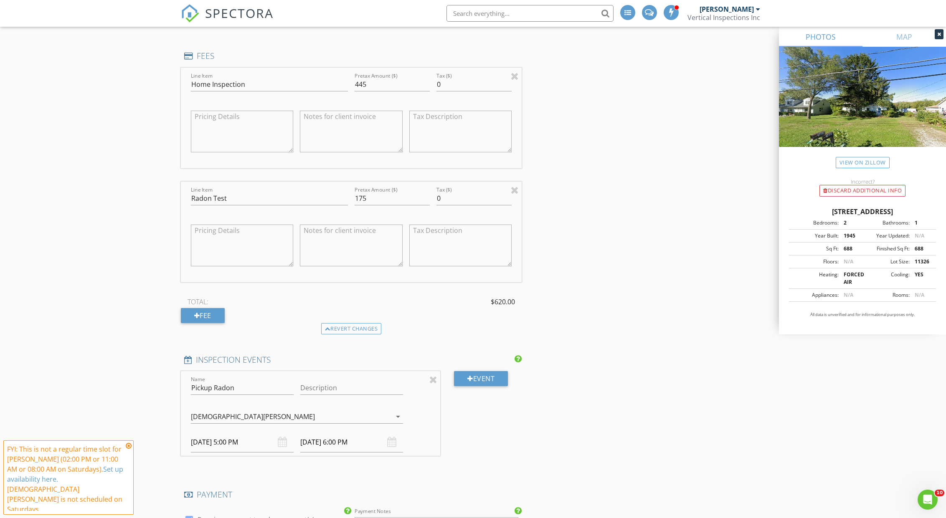
click at [243, 432] on input "09/01/2025 5:00 PM" at bounding box center [242, 442] width 103 height 20
type input "09/02/2025 5:00 PM"
type input "09/02/2025 6:00 PM"
click at [255, 432] on div "09/02/2025 5:00 PM" at bounding box center [242, 442] width 103 height 20
click at [253, 432] on input "09/02/2025 5:00 PM" at bounding box center [242, 442] width 103 height 20
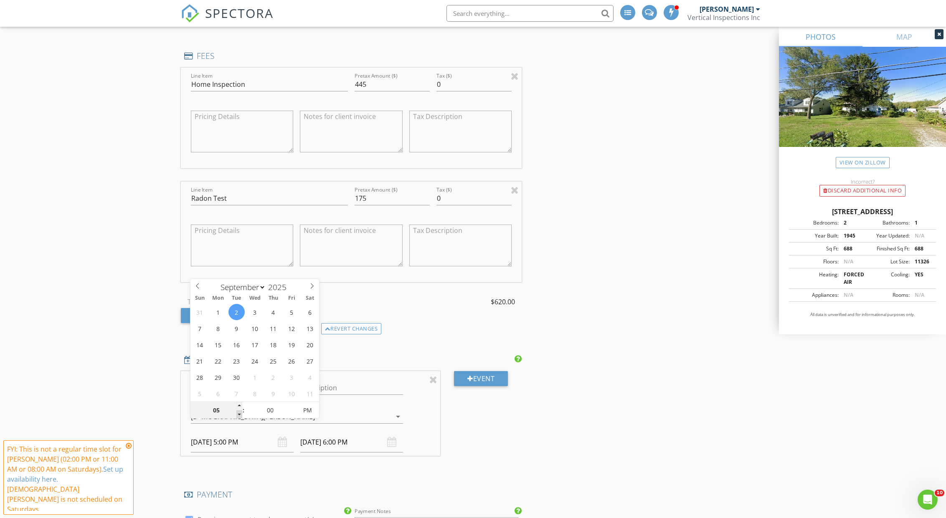
type input "04"
type input "09/02/2025 4:00 PM"
click at [236, 413] on span at bounding box center [239, 414] width 6 height 8
type input "03"
type input "09/02/2025 3:00 PM"
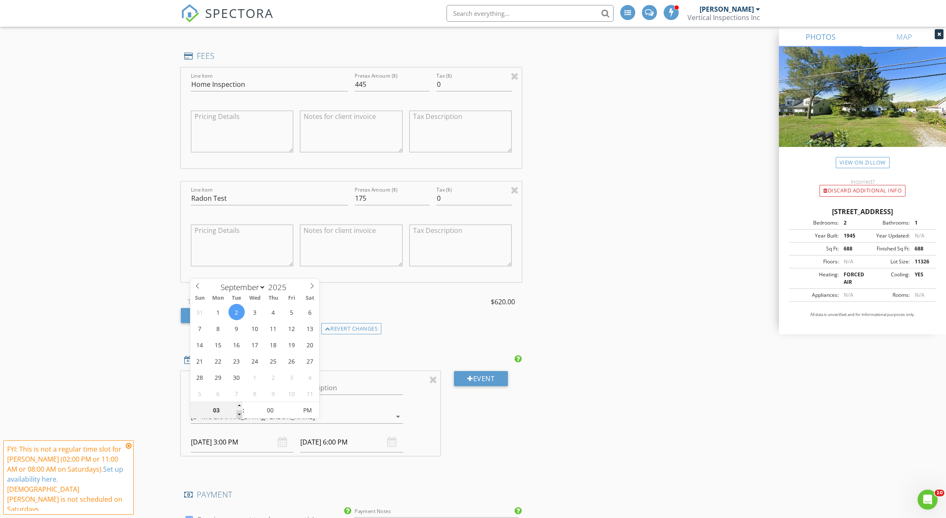
click at [236, 413] on span at bounding box center [239, 414] width 6 height 8
type input "02"
type input "09/02/2025 2:00 PM"
click at [236, 413] on span at bounding box center [239, 414] width 6 height 8
type input "01"
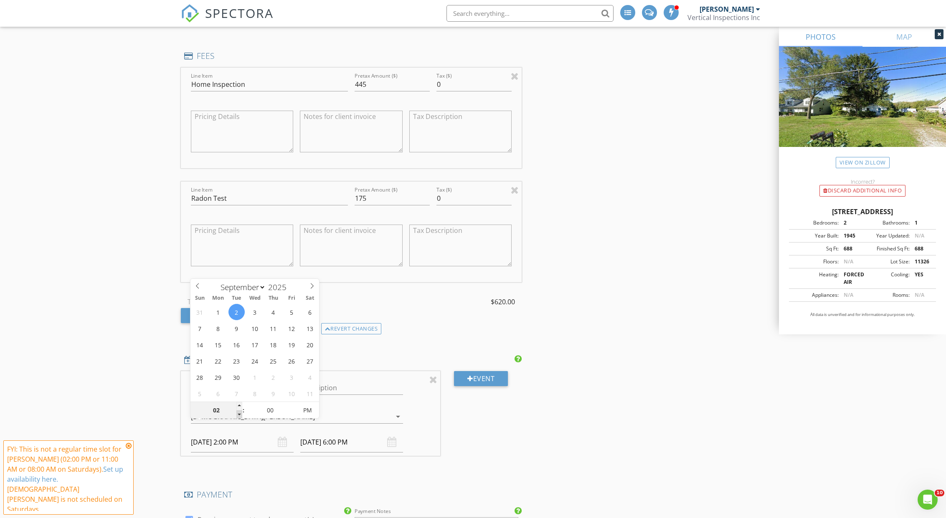
type input "09/02/2025 1:00 PM"
click at [236, 413] on span at bounding box center [239, 414] width 6 height 8
type input "12"
type input "09/02/2025 12:00 PM"
click at [236, 413] on span at bounding box center [239, 414] width 6 height 8
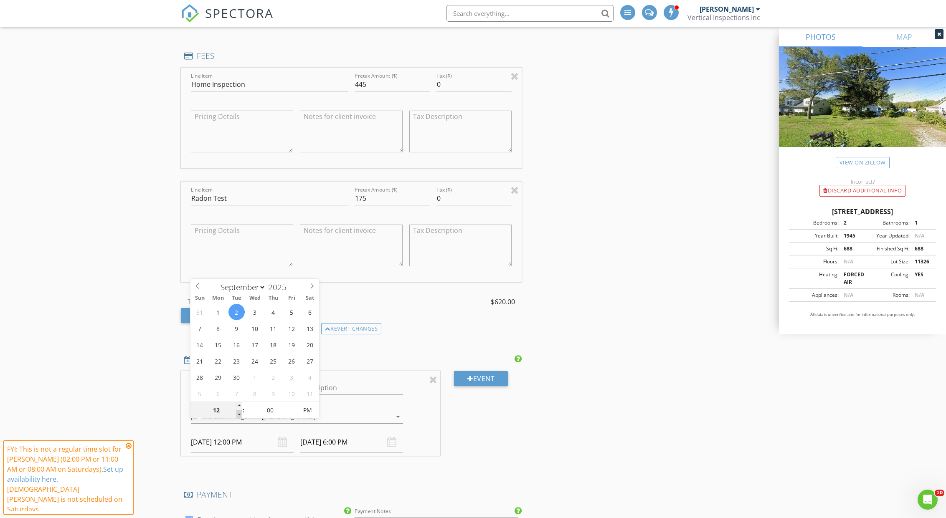
type input "09/02/2025 1:00 PM"
type input "11"
type input "09/02/2025 11:00 AM"
click at [236, 413] on span at bounding box center [239, 414] width 6 height 8
type input "10"
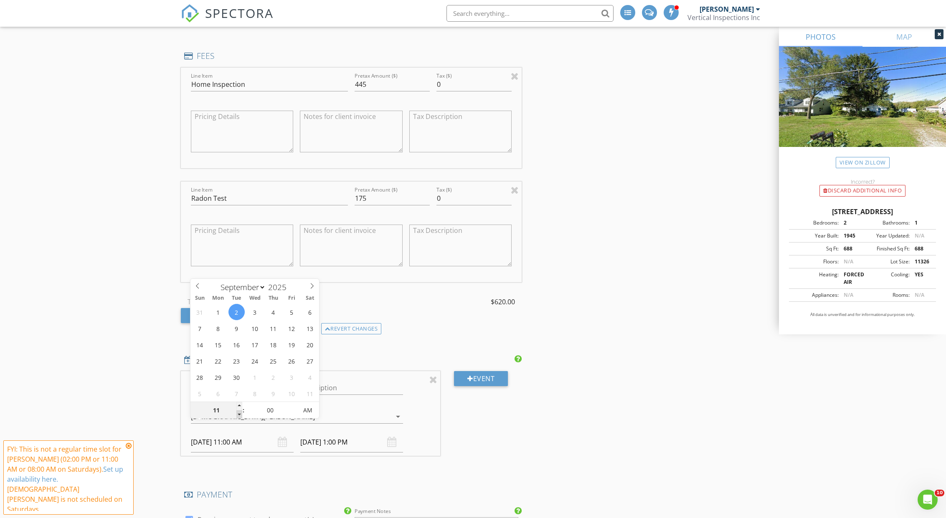
type input "09/02/2025 10:00 AM"
click at [236, 413] on span at bounding box center [239, 414] width 6 height 8
type input "09"
type input "09/02/2025 9:00 AM"
click at [236, 413] on span at bounding box center [239, 414] width 6 height 8
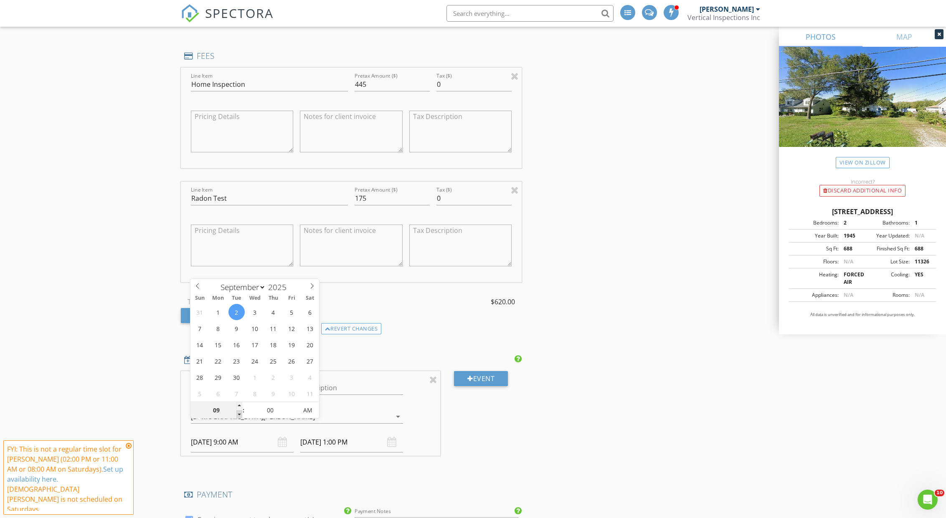
type input "09/02/2025 10:00 AM"
type input "08"
type input "09/02/2025 8:00 AM"
click at [236, 413] on span at bounding box center [239, 414] width 6 height 8
type input "09/02/2025 9:00 AM"
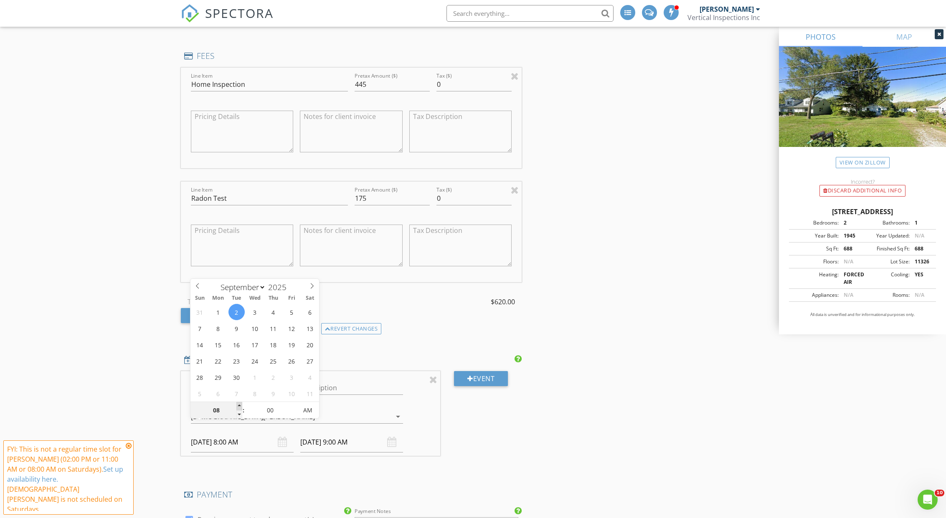
type input "09"
type input "09/02/2025 9:00 AM"
click at [240, 405] on span at bounding box center [239, 406] width 6 height 8
type input "09/02/2025 10:00 AM"
click at [467, 375] on div at bounding box center [470, 378] width 6 height 7
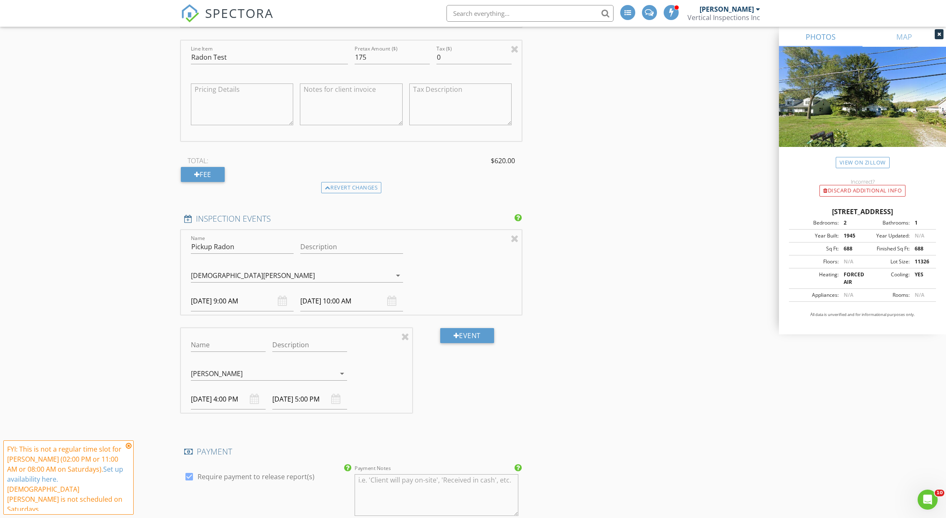
scroll to position [870, 0]
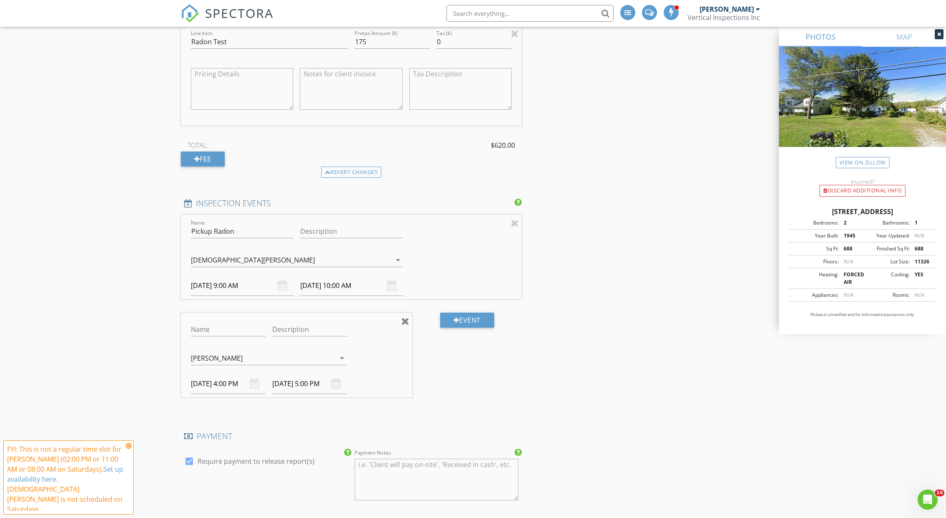
click at [406, 316] on div at bounding box center [405, 321] width 8 height 10
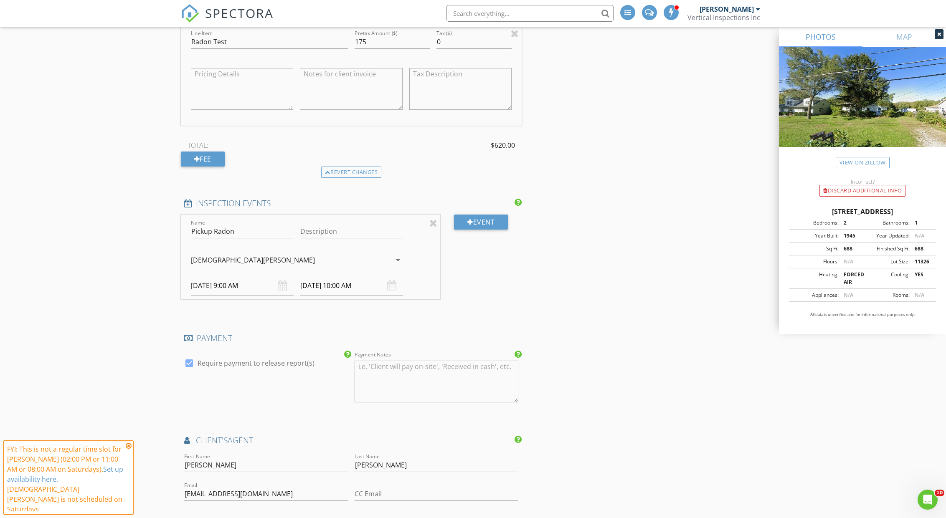
click at [132, 282] on div "New Inspection INSPECTOR(S) check_box Josh Johnson PRIMARY check_box Christian …" at bounding box center [473, 180] width 946 height 2003
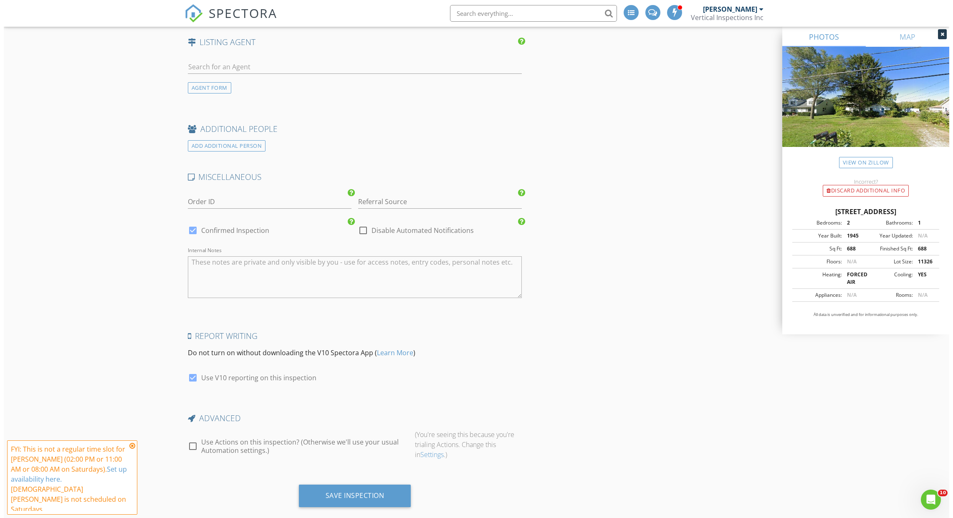
scroll to position [1521, 0]
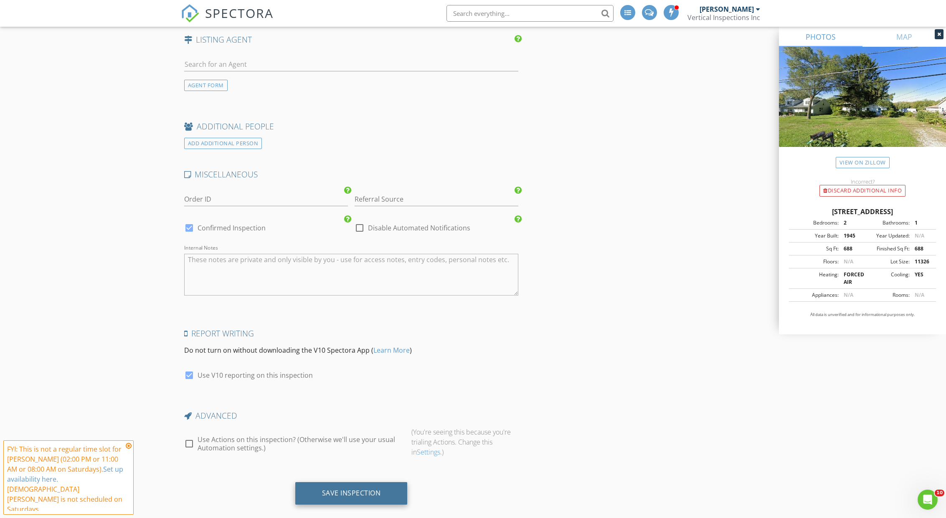
click at [351, 489] on div "Save Inspection" at bounding box center [351, 493] width 59 height 8
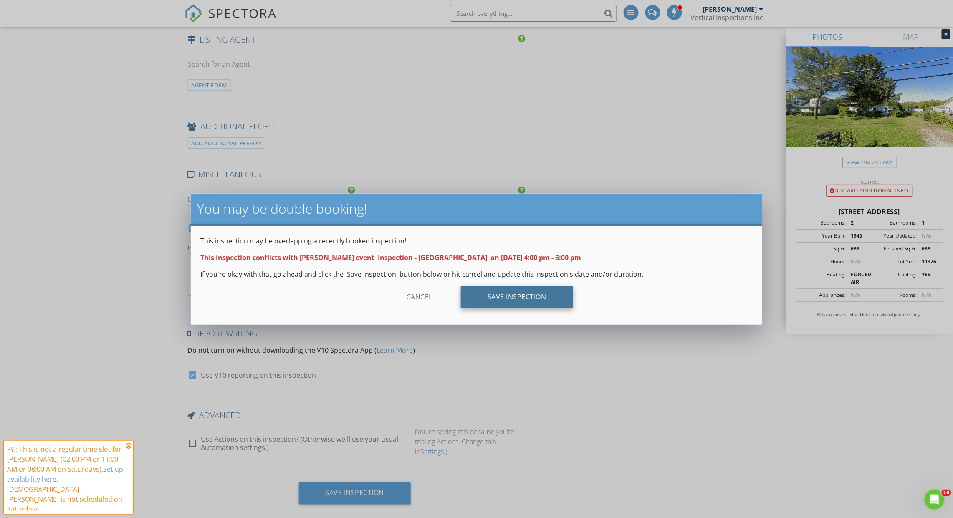
click at [497, 295] on div "Save Inspection" at bounding box center [517, 297] width 112 height 23
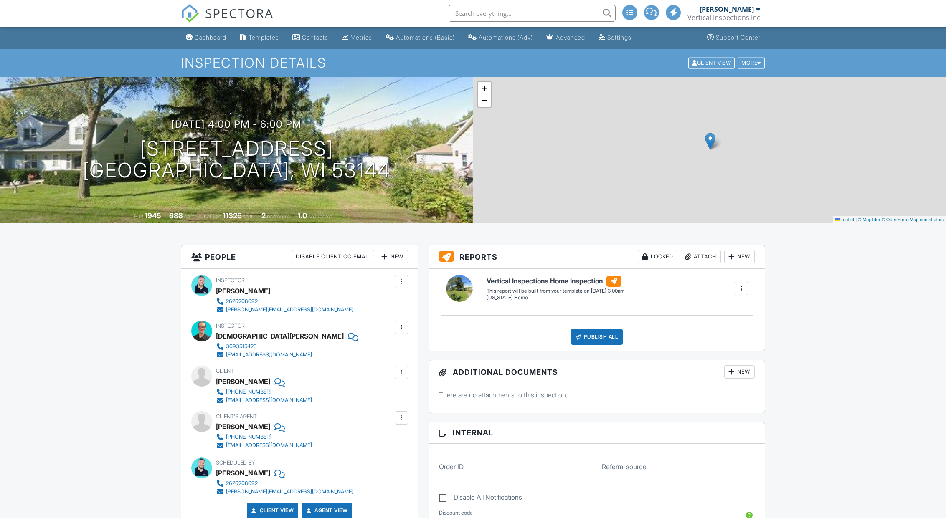
click at [202, 32] on link "Dashboard" at bounding box center [205, 37] width 47 height 15
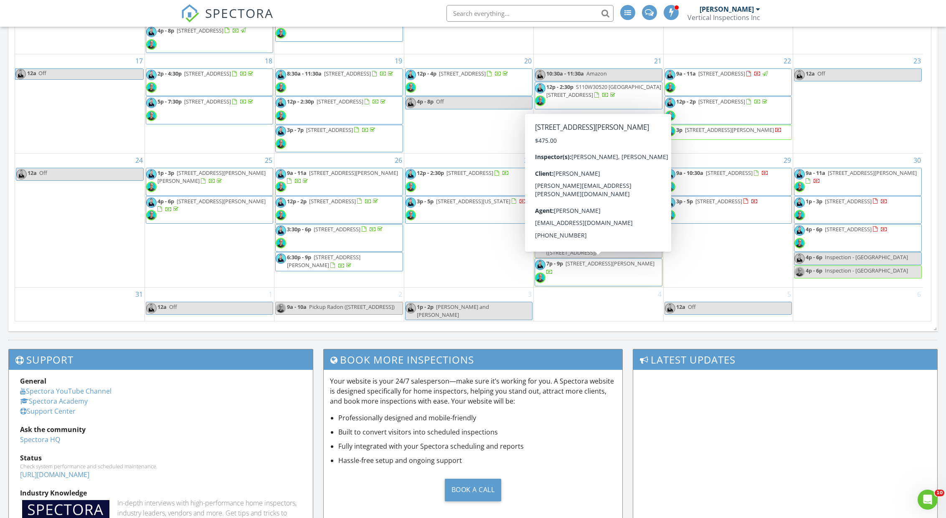
scroll to position [312, 0]
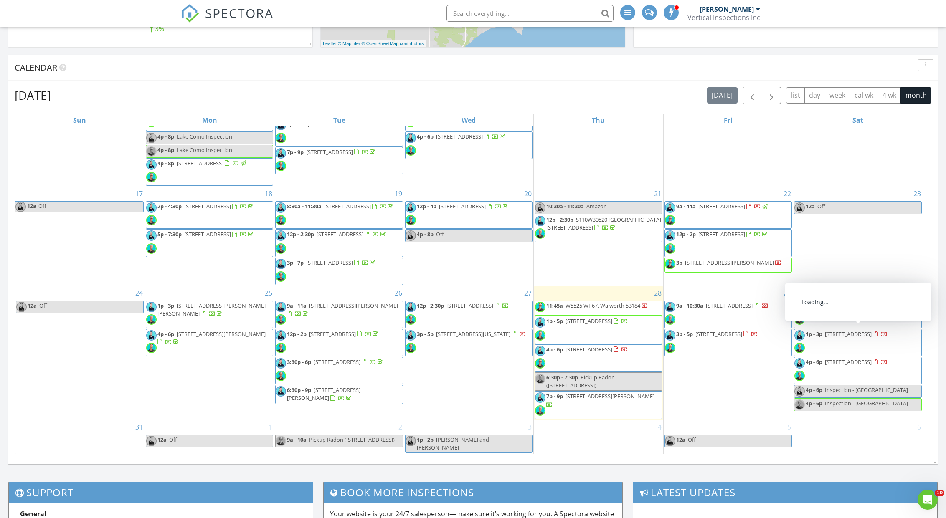
click at [851, 391] on span "Inspection - [GEOGRAPHIC_DATA]" at bounding box center [866, 390] width 83 height 8
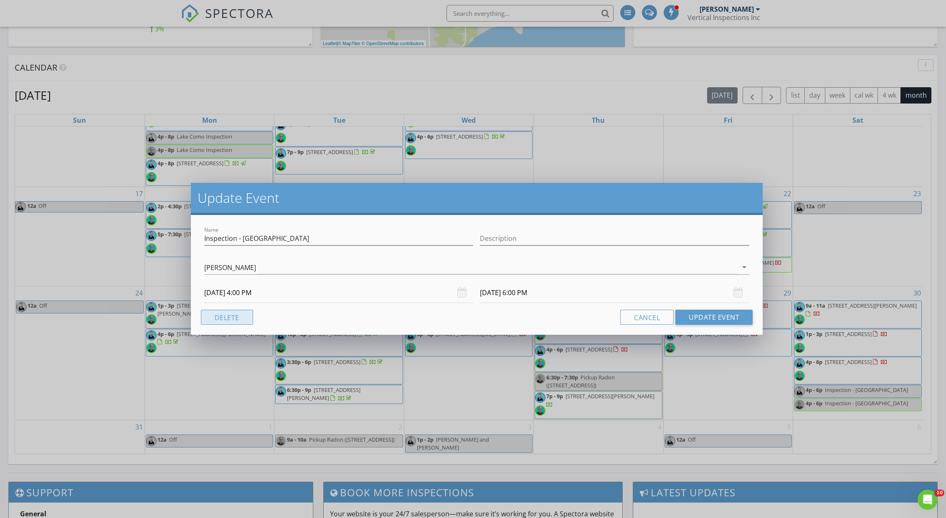
click at [218, 316] on button "Delete" at bounding box center [227, 317] width 52 height 15
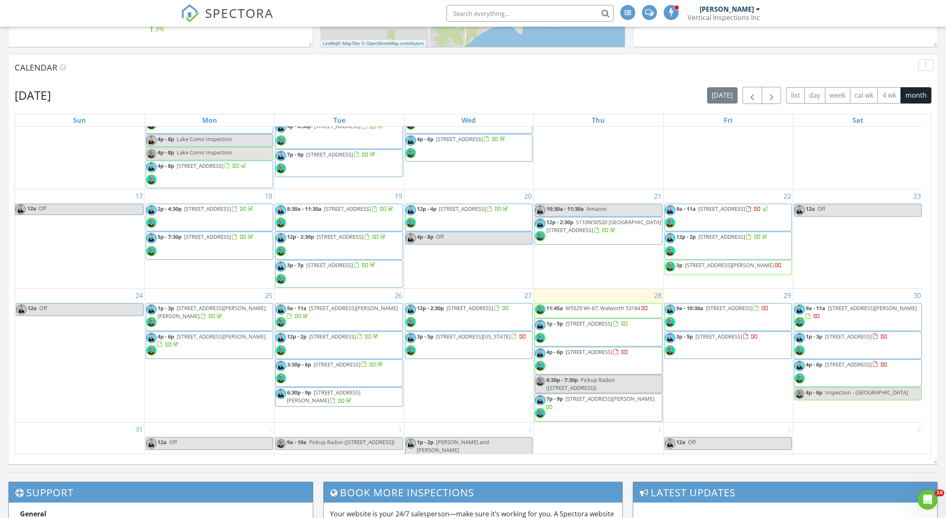
scroll to position [261, 0]
click at [833, 392] on span "Inspection - [GEOGRAPHIC_DATA]" at bounding box center [866, 392] width 83 height 8
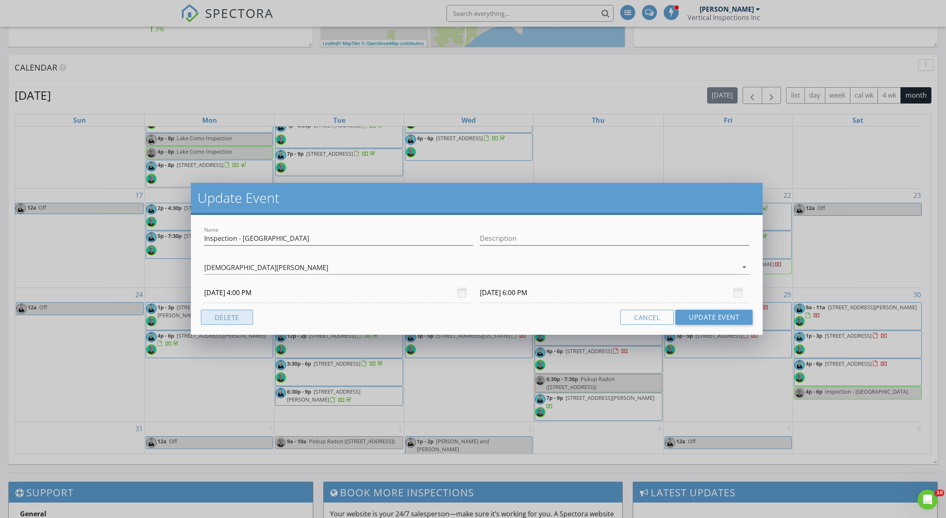
click at [221, 322] on button "Delete" at bounding box center [227, 317] width 52 height 15
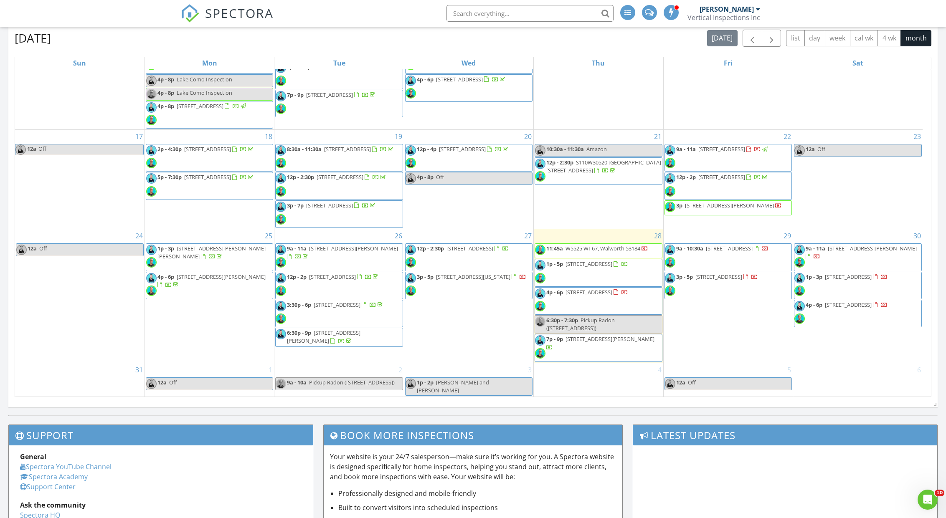
scroll to position [364, 0]
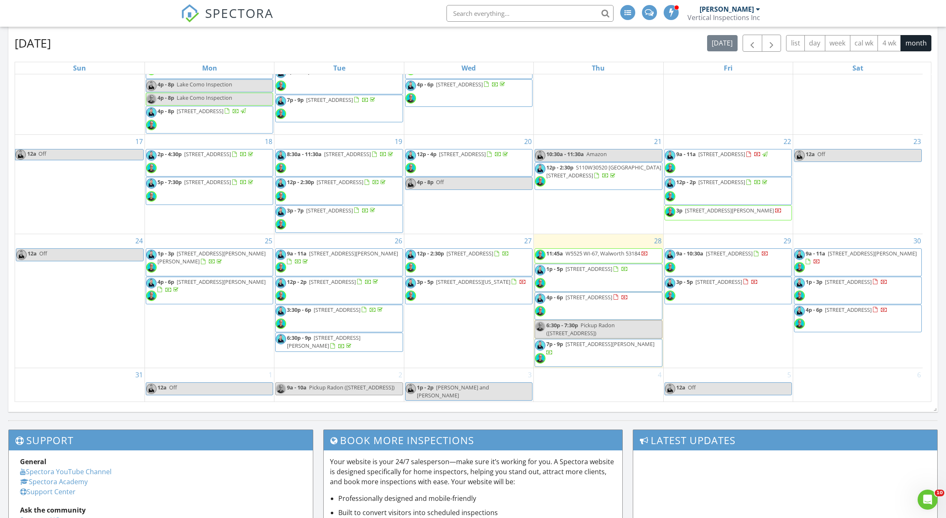
click at [516, 416] on div "[DATE] [PERSON_NAME] 1:00 pm [STREET_ADDRESS] [DEMOGRAPHIC_DATA][PERSON_NAME] […" at bounding box center [473, 82] width 946 height 676
click at [630, 422] on div at bounding box center [472, 424] width 929 height 9
